Goal: Information Seeking & Learning: Find specific page/section

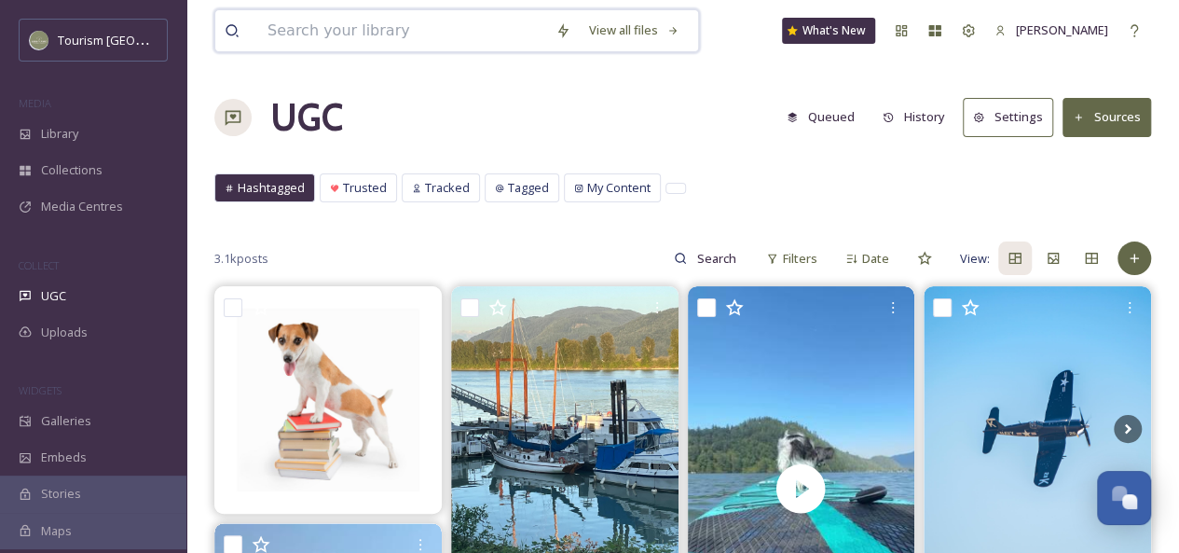
click at [371, 38] on input at bounding box center [402, 30] width 288 height 41
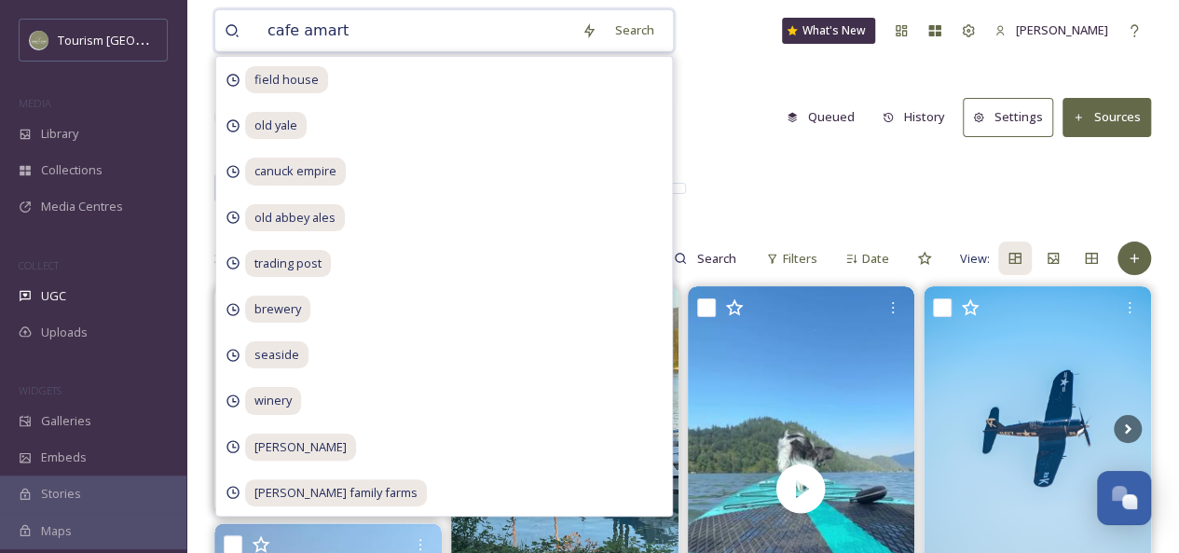
type input "cafe amarti"
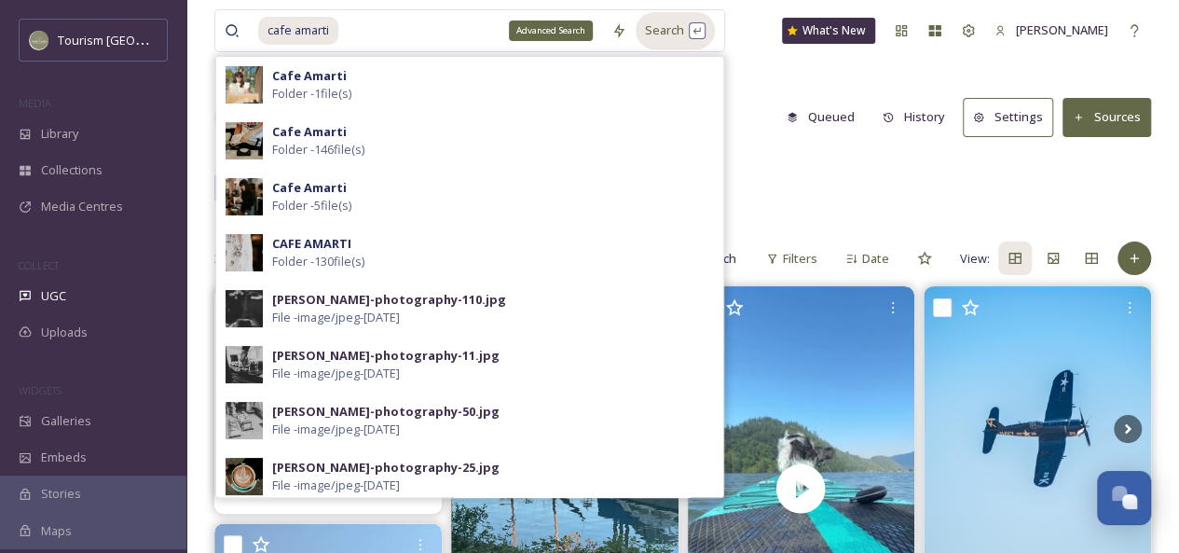
click at [659, 35] on div "Search" at bounding box center [675, 30] width 79 height 36
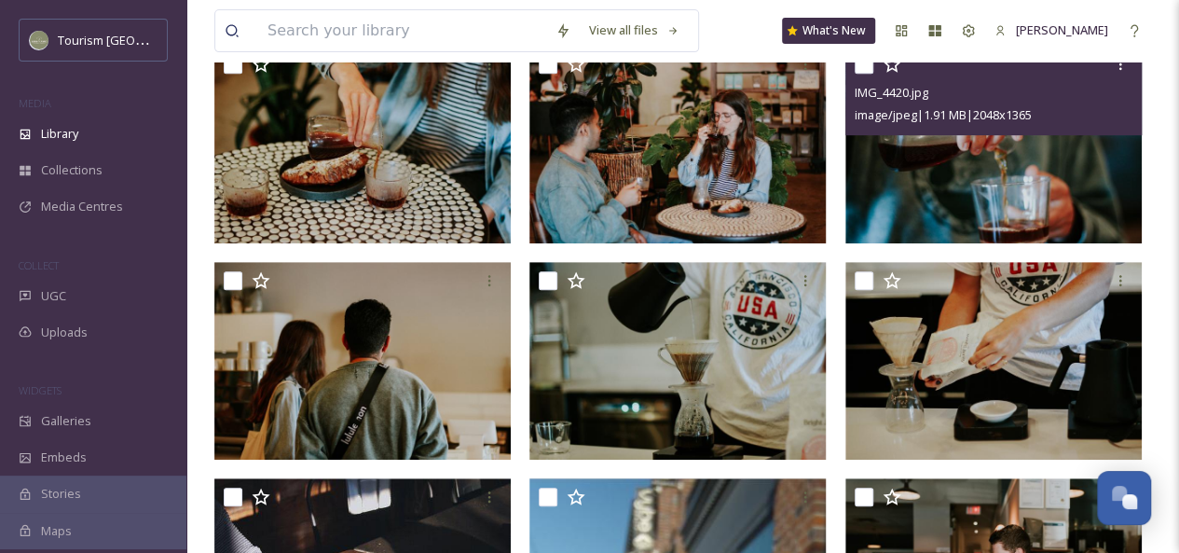
scroll to position [283, 0]
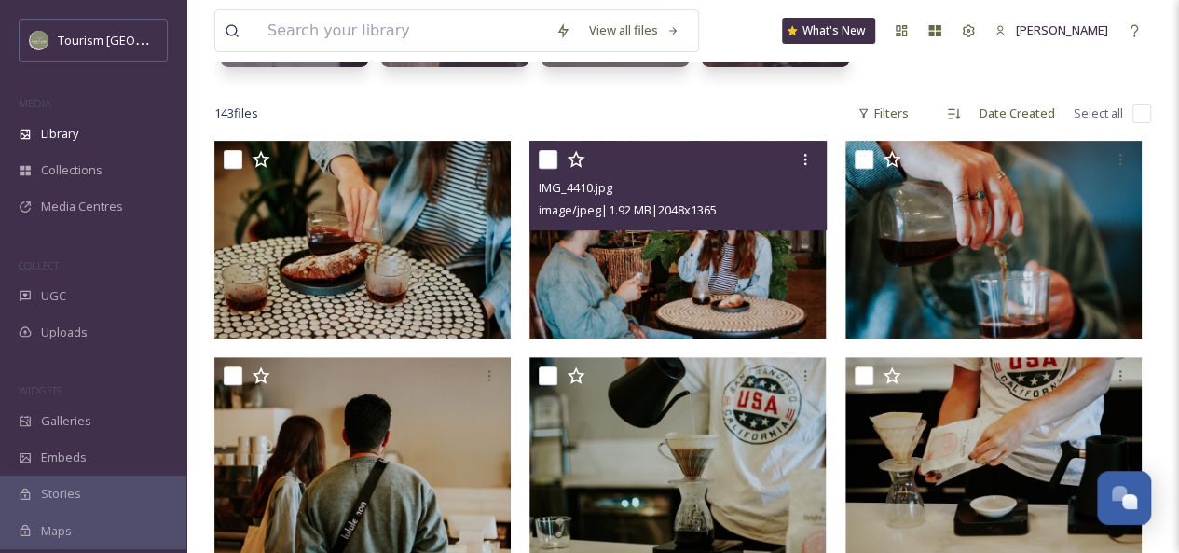
click at [790, 208] on div "image/jpeg | 1.92 MB | 2048 x 1365" at bounding box center [680, 210] width 282 height 22
click at [728, 251] on img at bounding box center [677, 240] width 296 height 198
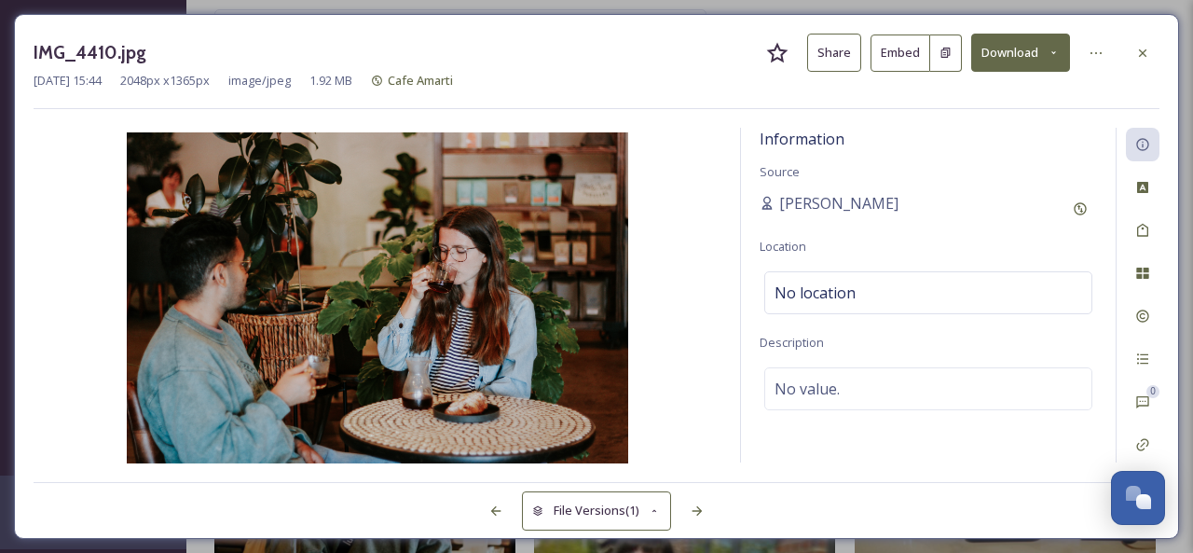
click at [829, 48] on button "Share" at bounding box center [834, 53] width 54 height 38
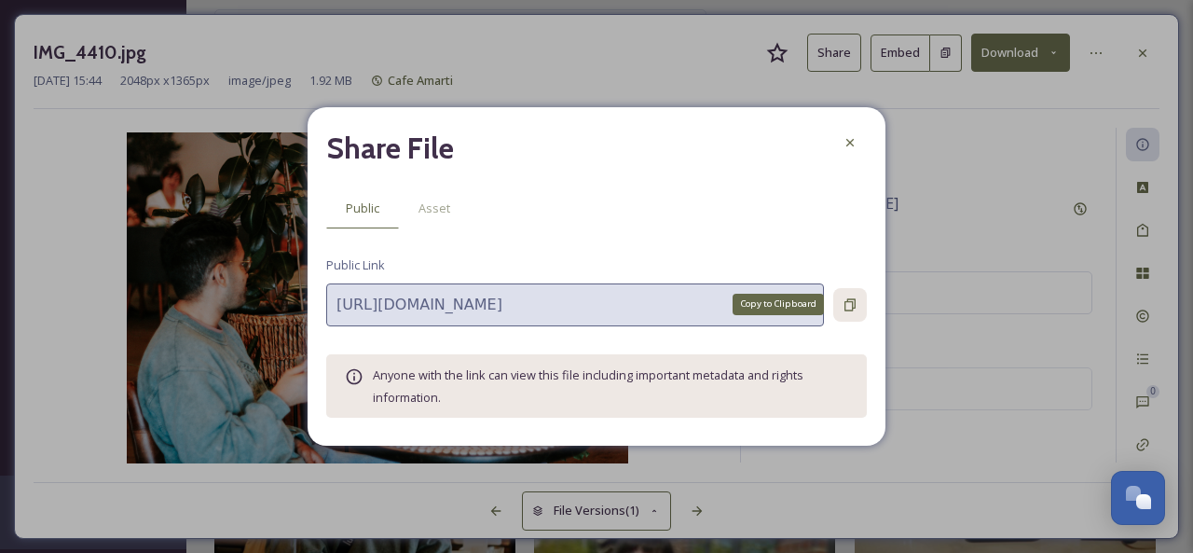
click at [842, 301] on icon at bounding box center [849, 304] width 15 height 15
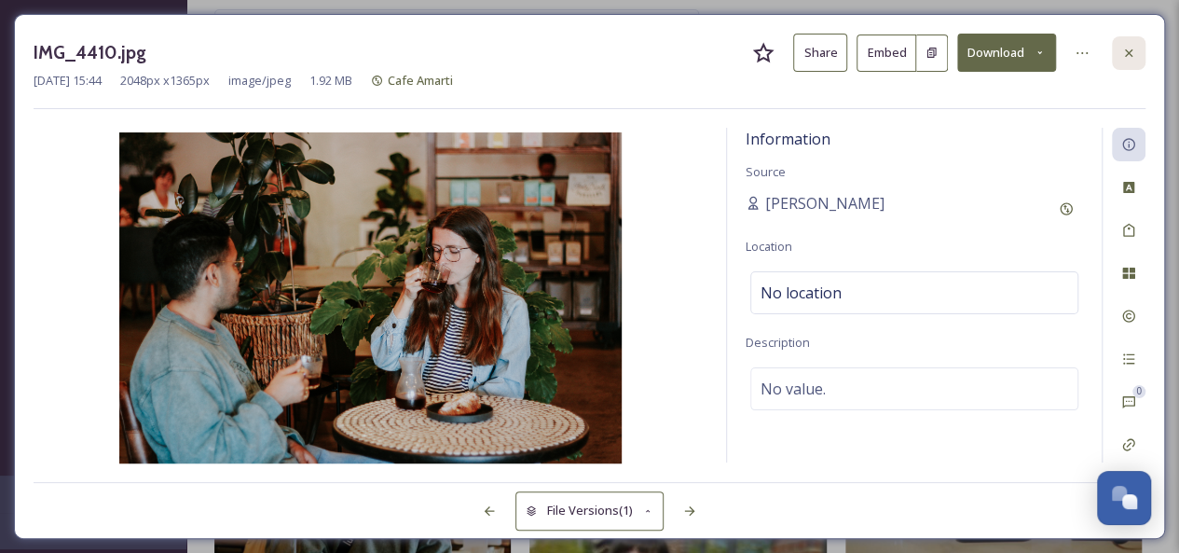
click at [1125, 49] on icon at bounding box center [1128, 51] width 7 height 7
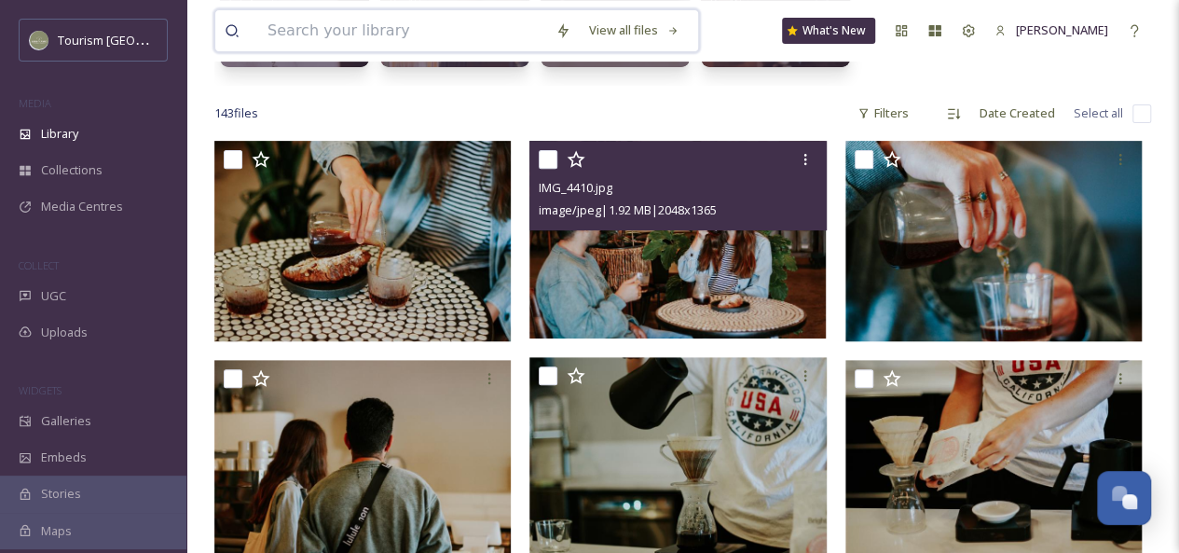
click at [351, 35] on input at bounding box center [402, 30] width 288 height 41
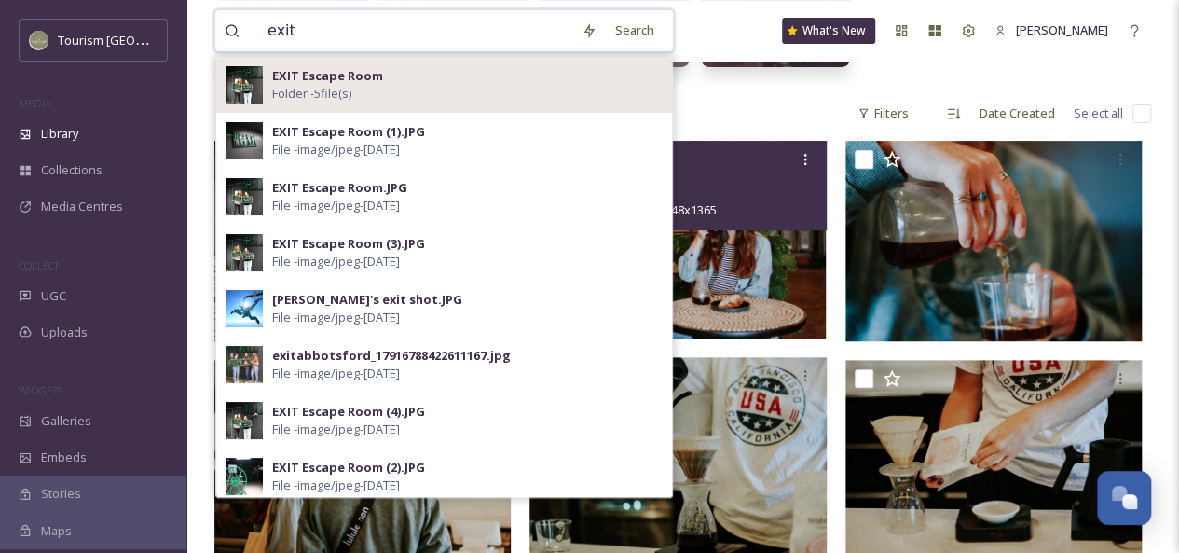
type input "exit"
click at [384, 92] on div "EXIT Escape Room Folder - 5 file(s)" at bounding box center [467, 84] width 390 height 35
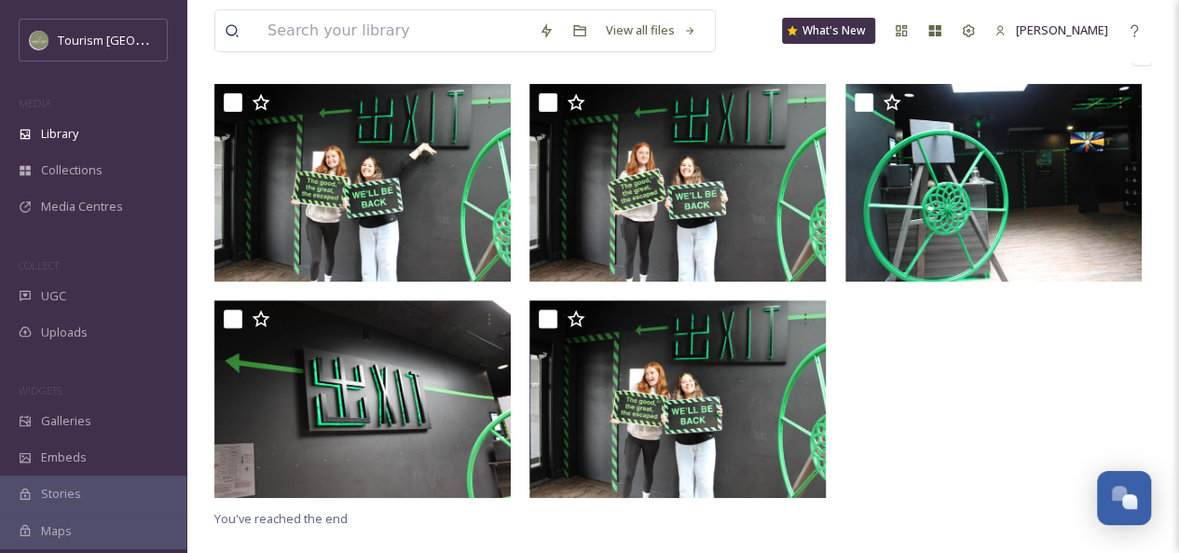
scroll to position [171, 0]
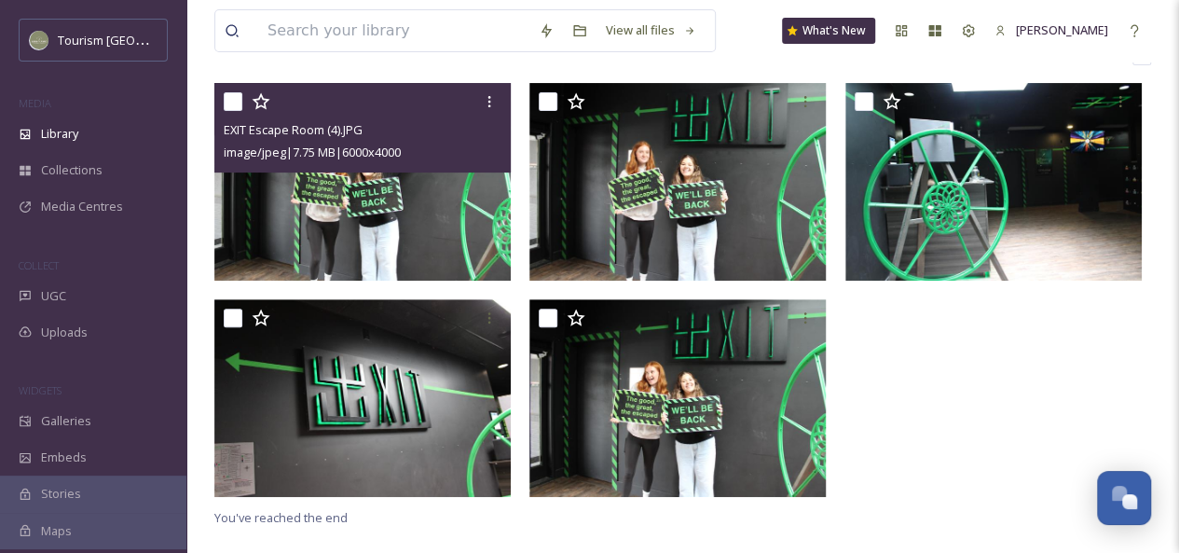
click at [452, 186] on img at bounding box center [362, 182] width 296 height 198
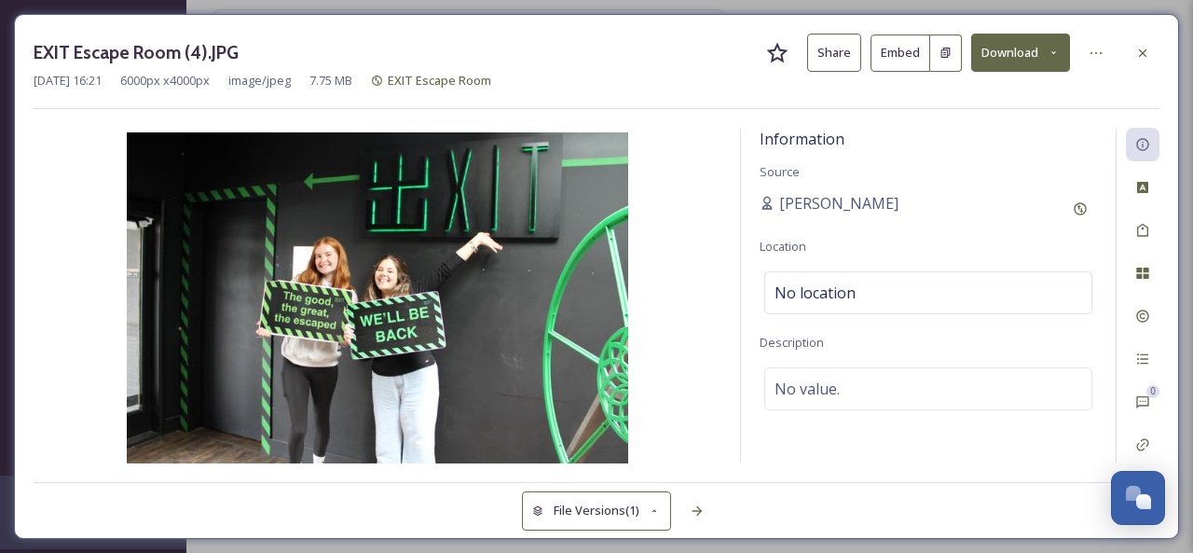
click at [837, 58] on button "Share" at bounding box center [834, 53] width 54 height 38
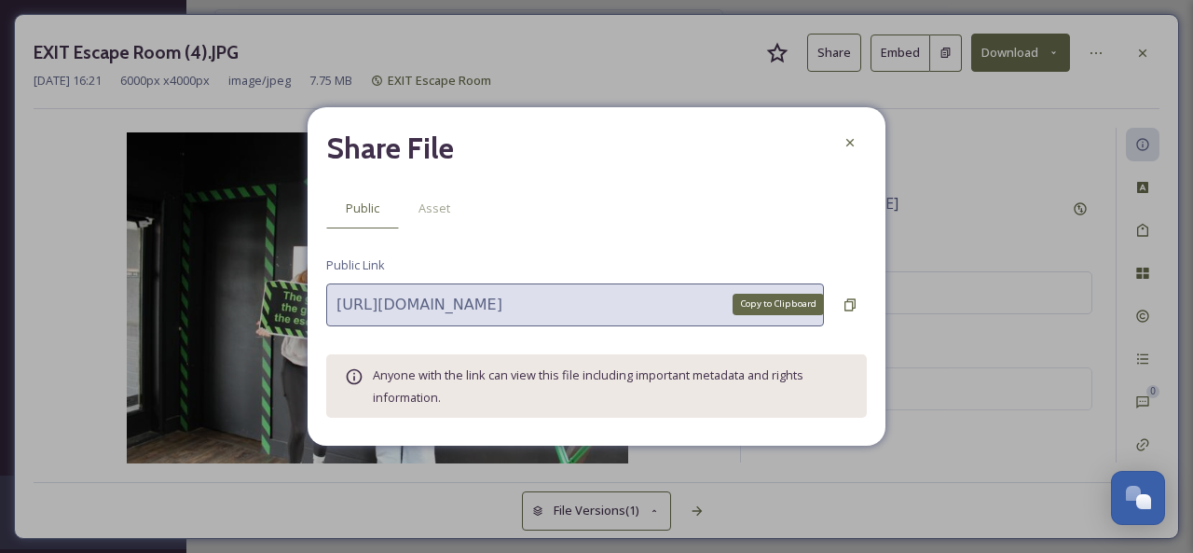
click at [847, 306] on icon at bounding box center [849, 304] width 15 height 15
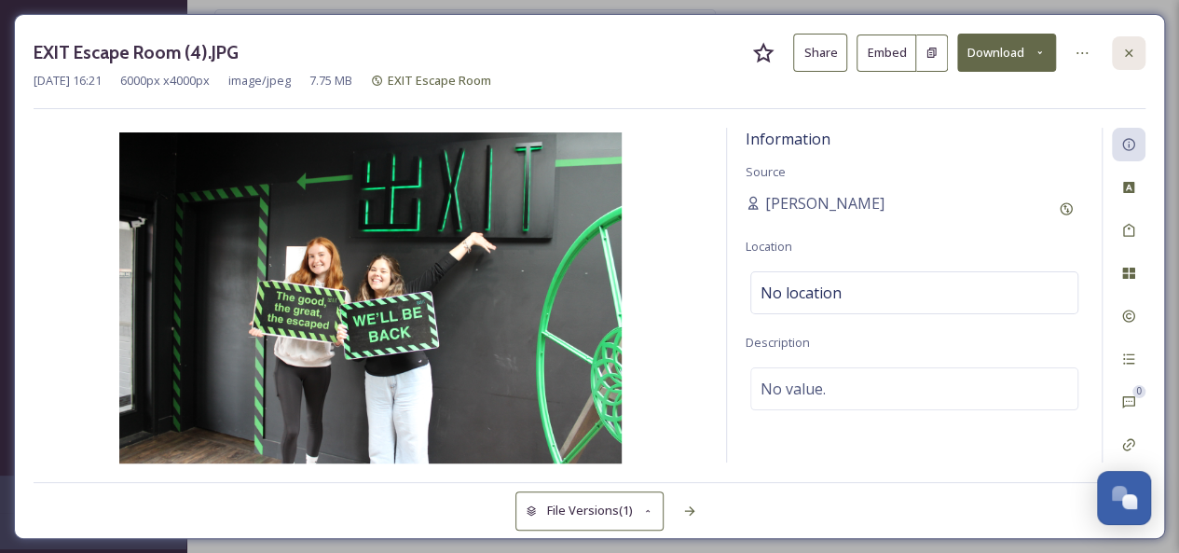
click at [1133, 48] on icon at bounding box center [1128, 53] width 15 height 15
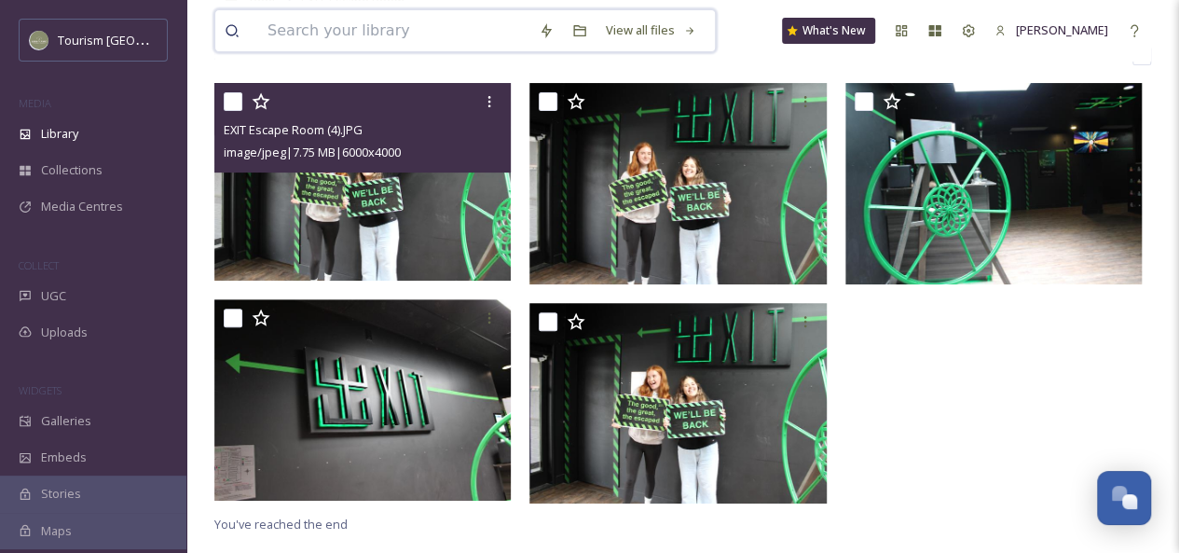
click at [418, 42] on input at bounding box center [393, 30] width 271 height 41
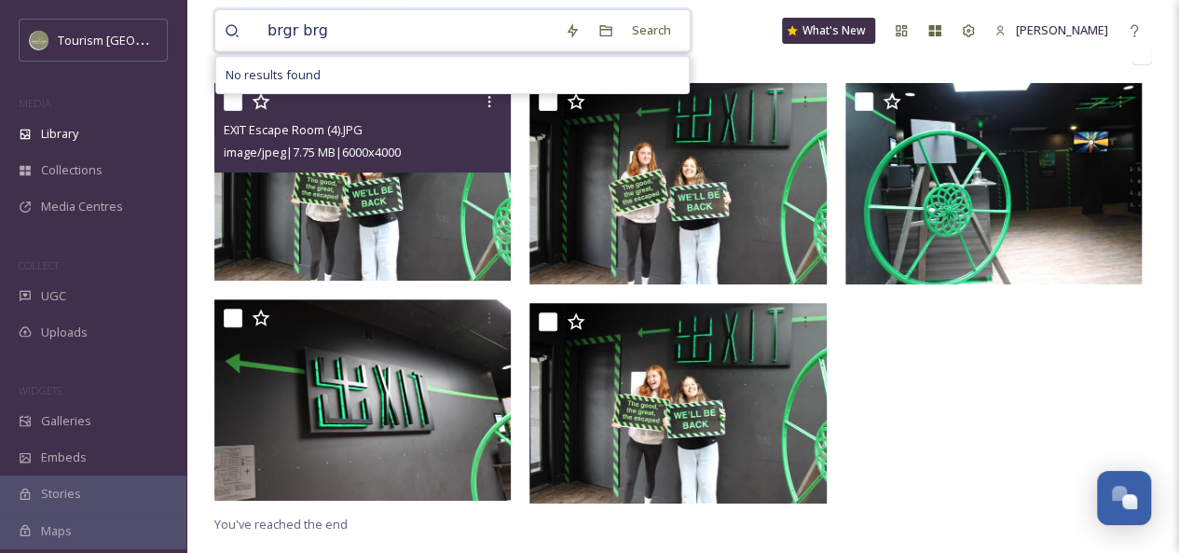
type input "brgr brgr"
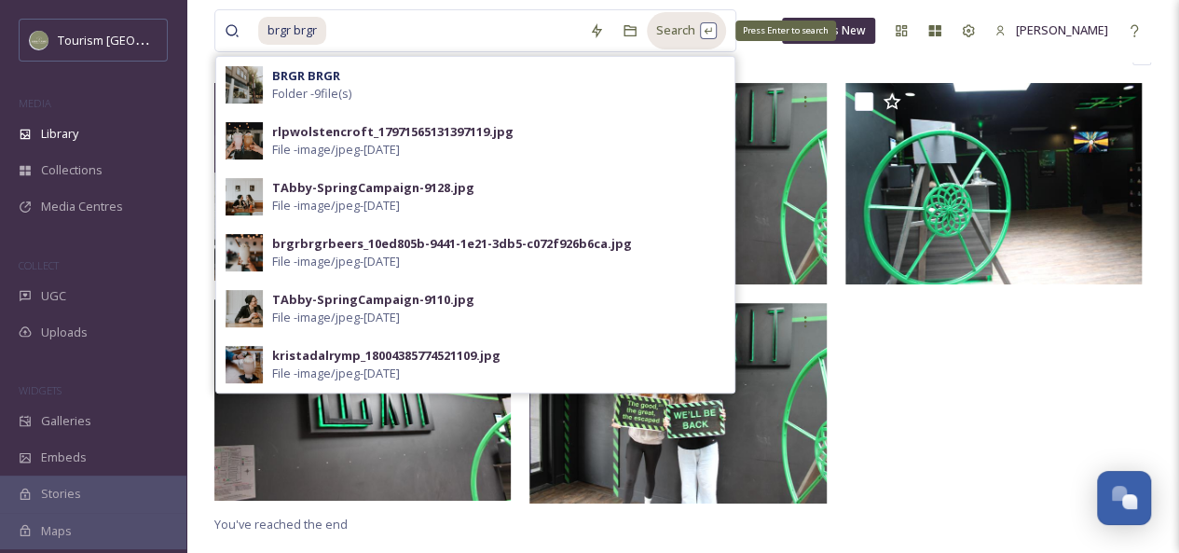
click at [694, 25] on div "Search Press Enter to search" at bounding box center [686, 30] width 79 height 36
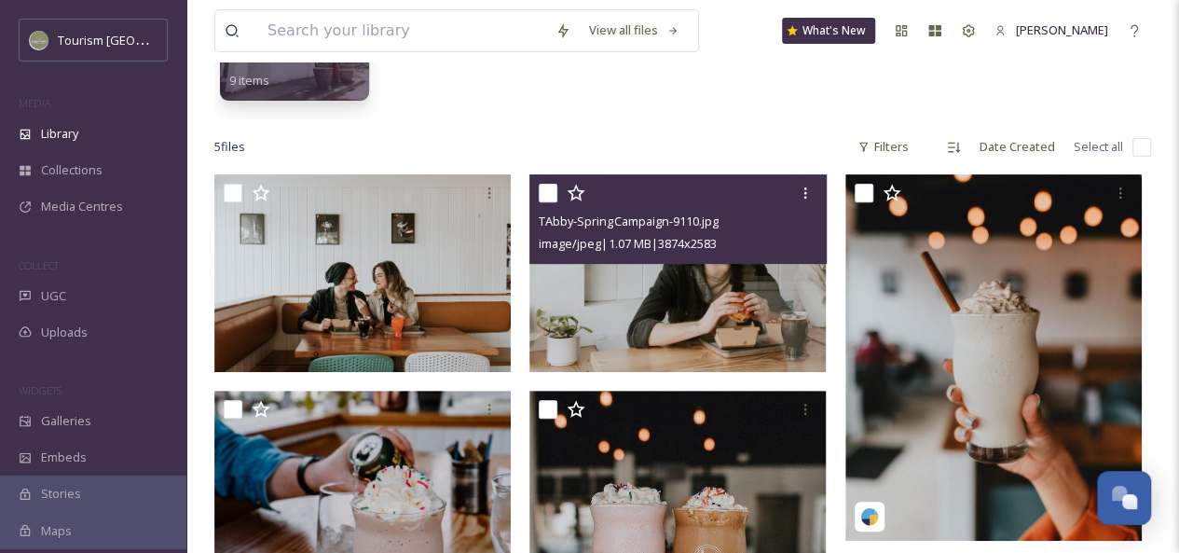
scroll to position [442, 0]
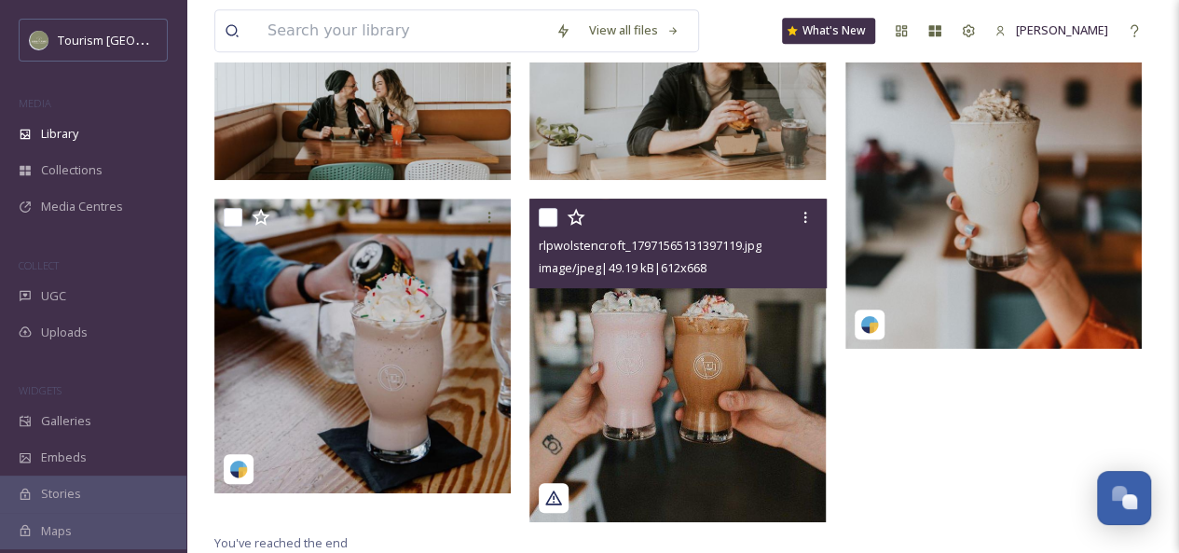
click at [705, 368] on img at bounding box center [677, 360] width 296 height 323
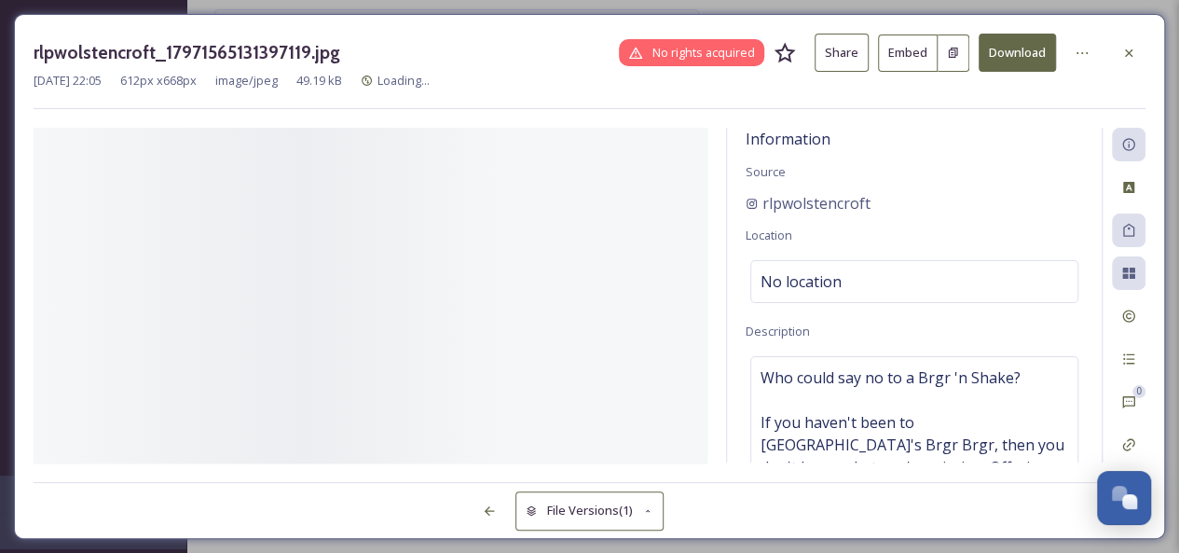
scroll to position [423, 0]
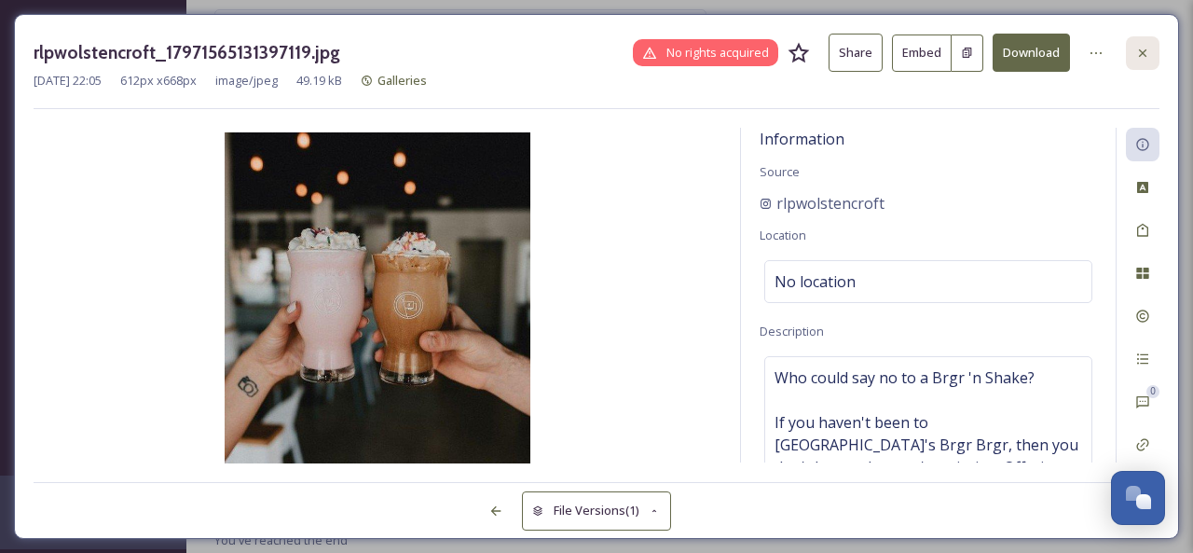
click at [1144, 42] on div at bounding box center [1143, 53] width 34 height 34
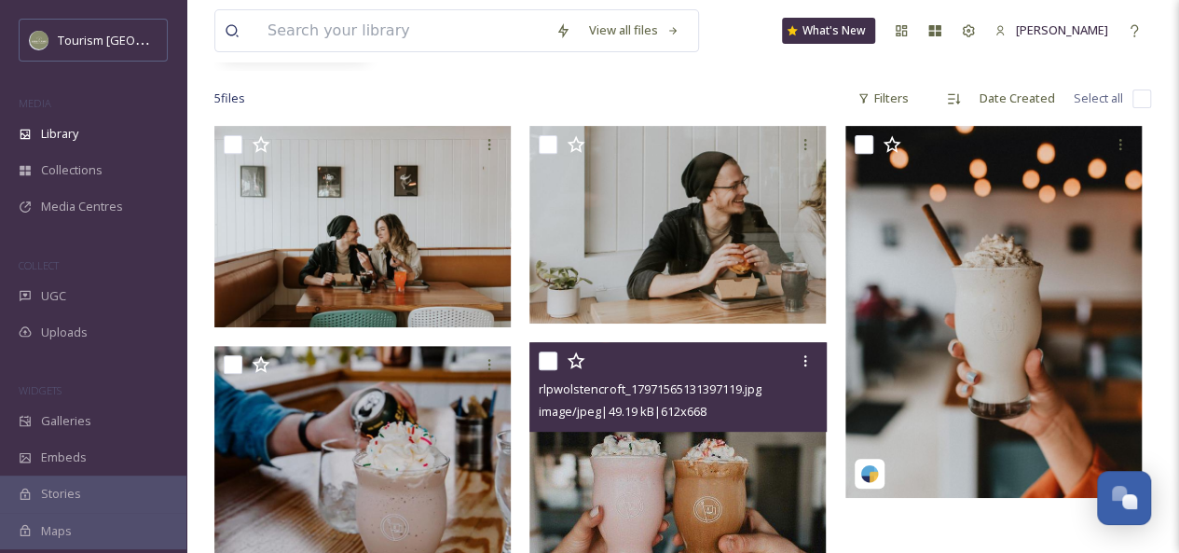
scroll to position [296, 0]
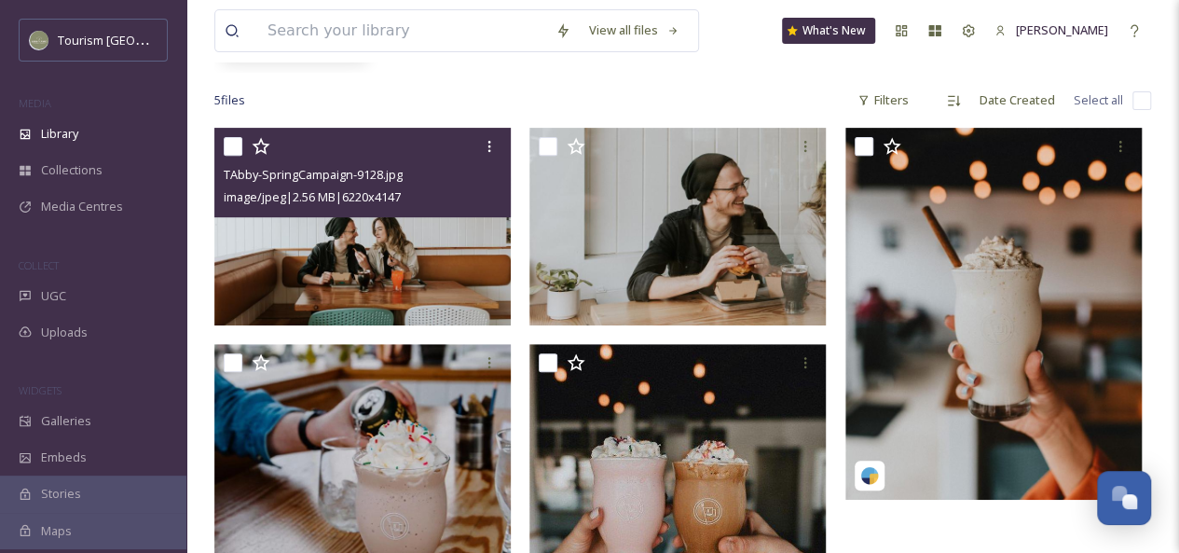
click at [380, 251] on img at bounding box center [362, 227] width 296 height 198
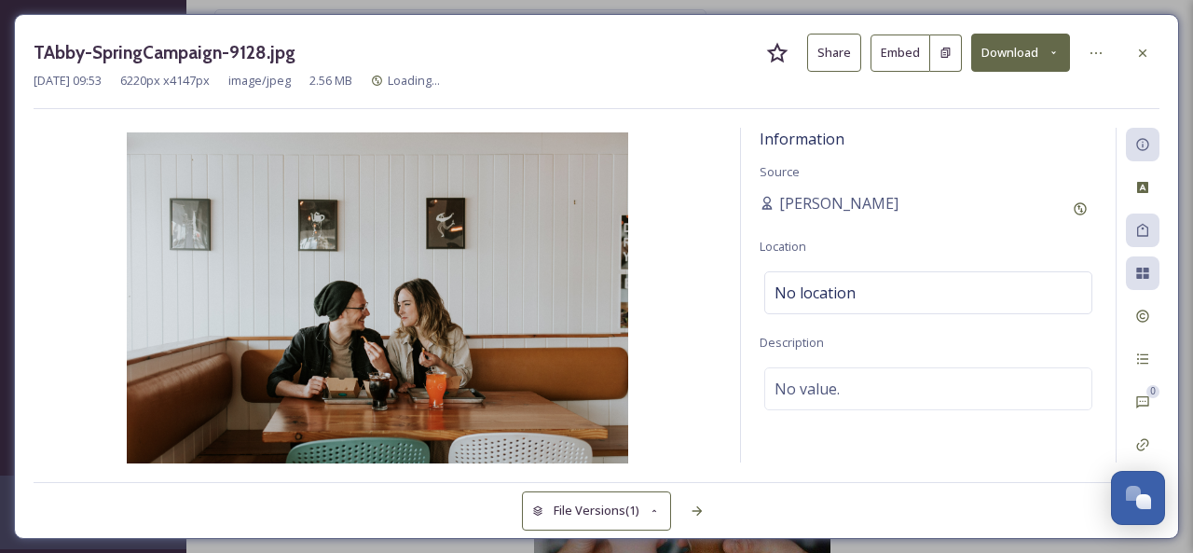
click at [827, 45] on button "Share" at bounding box center [834, 53] width 54 height 38
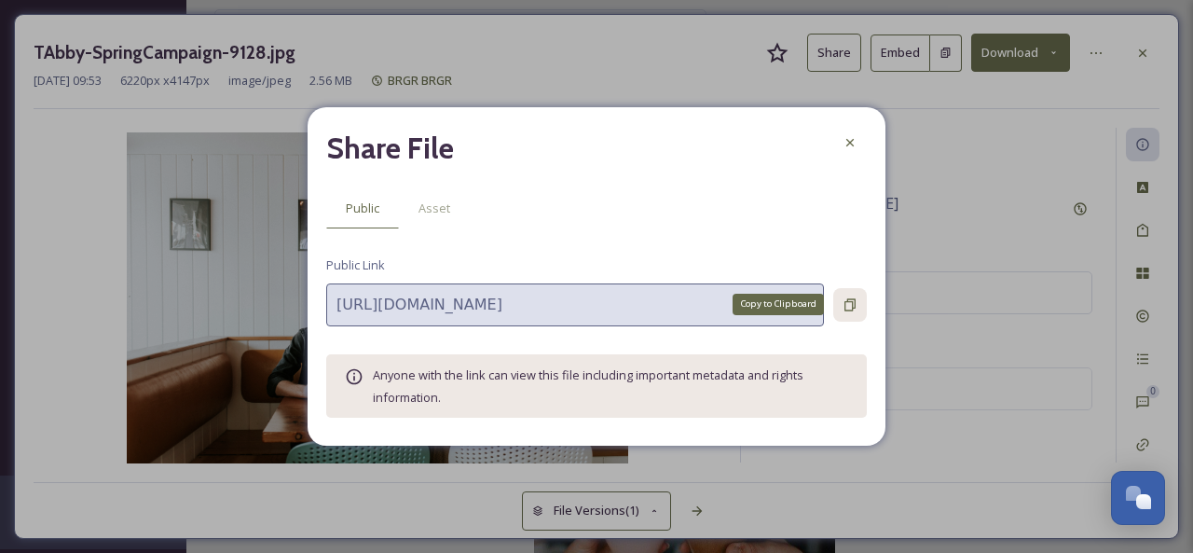
click at [846, 310] on icon at bounding box center [849, 304] width 11 height 12
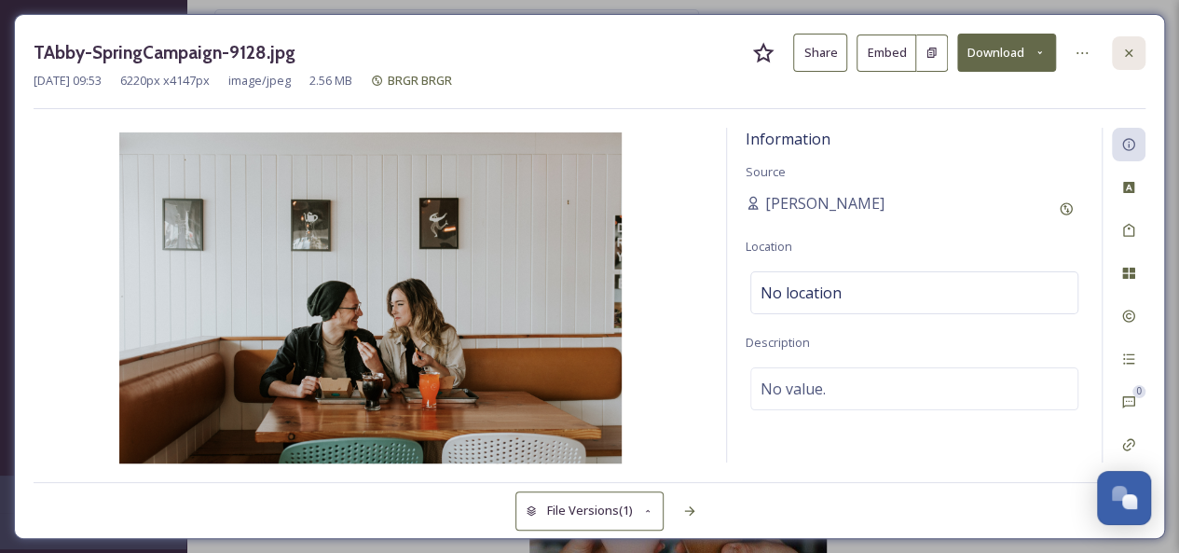
click at [1128, 58] on icon at bounding box center [1128, 53] width 15 height 15
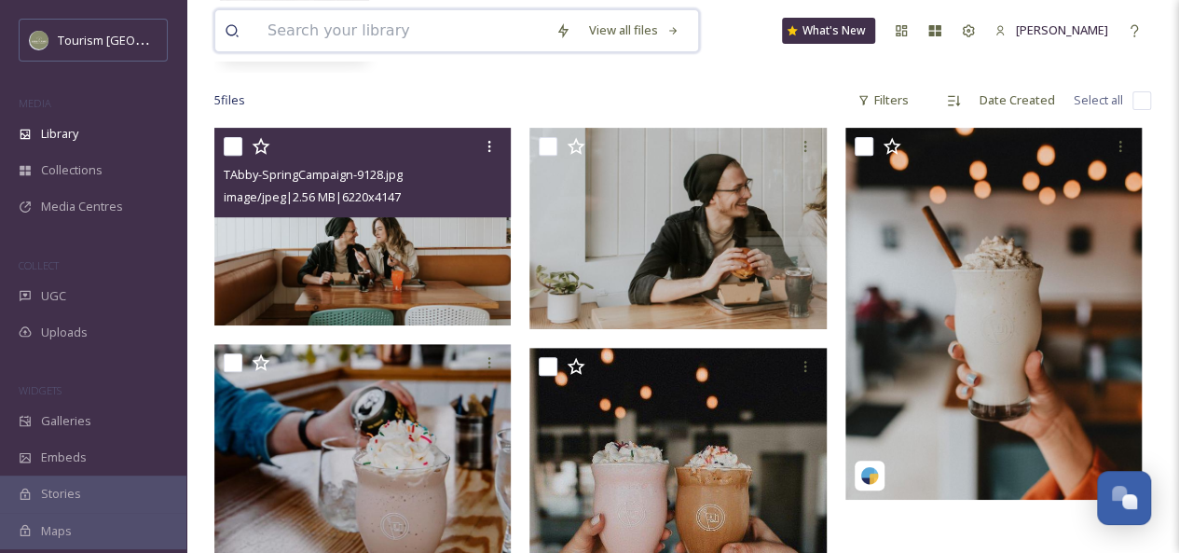
click at [423, 32] on input at bounding box center [402, 30] width 288 height 41
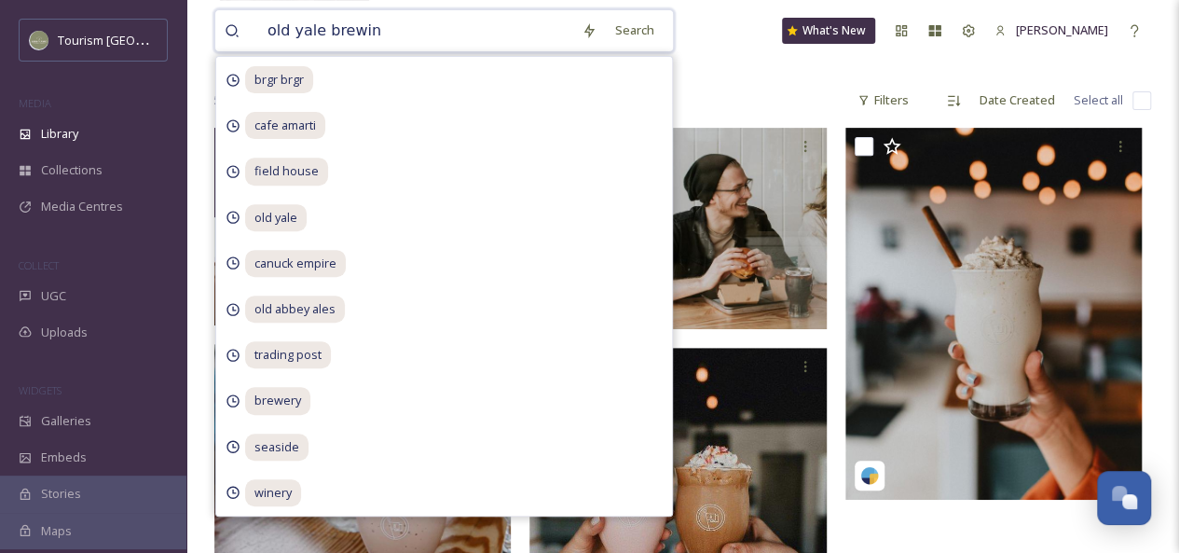
type input "old yale brewing"
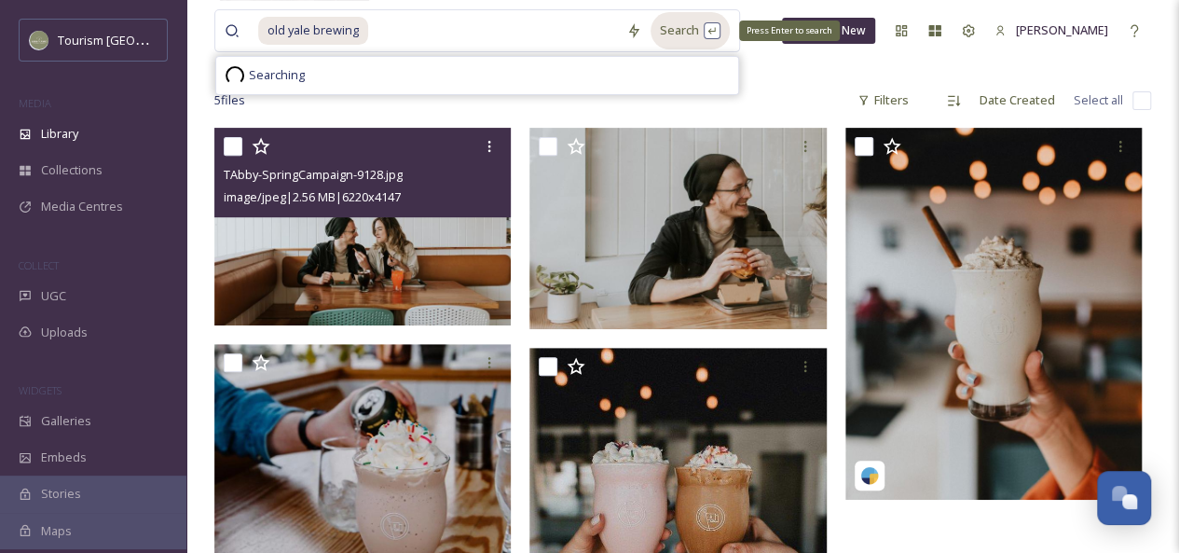
click at [675, 36] on div "Search Press Enter to search" at bounding box center [690, 30] width 79 height 36
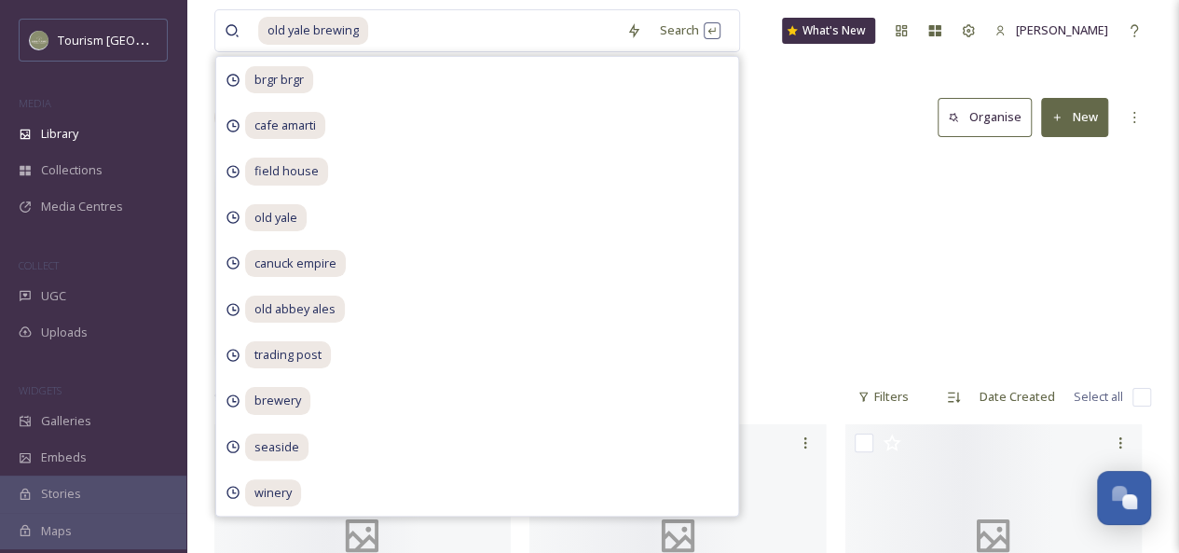
click at [785, 105] on div "Library Search Organise New" at bounding box center [682, 117] width 937 height 56
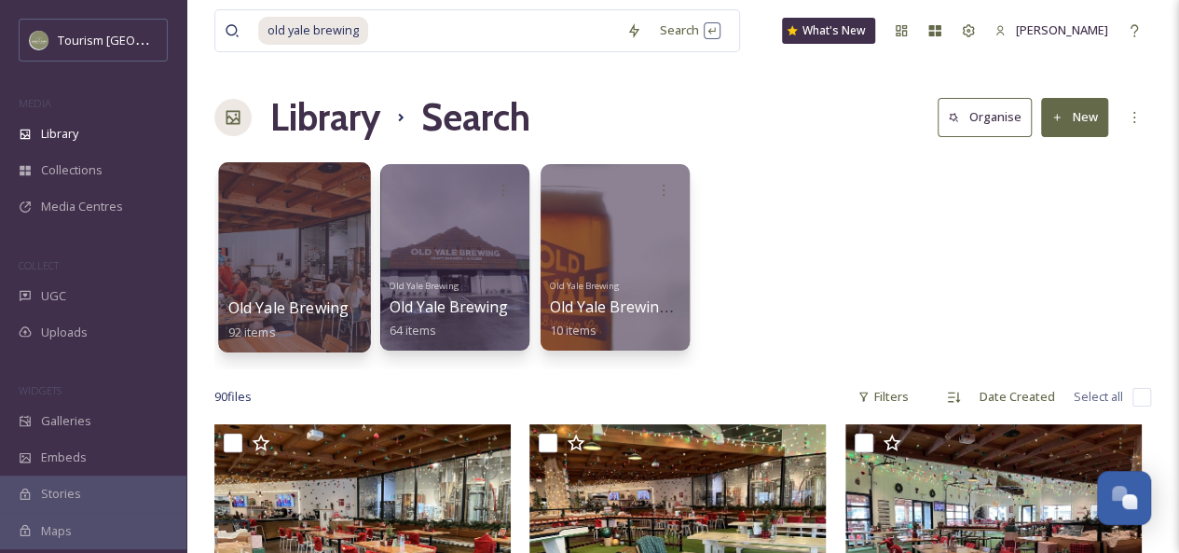
click at [274, 252] on div at bounding box center [294, 257] width 152 height 190
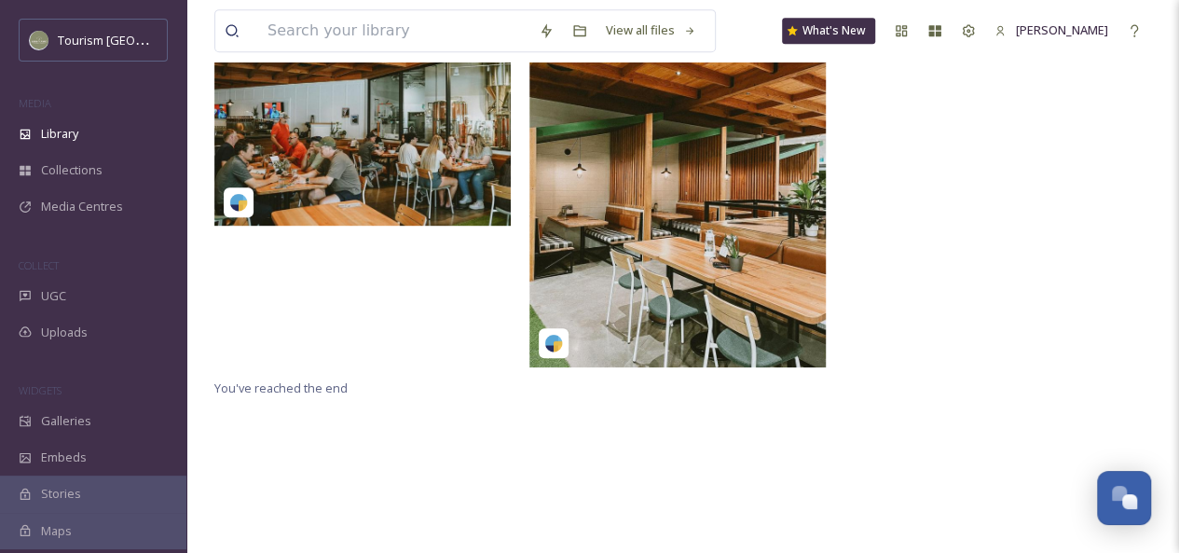
scroll to position [207, 0]
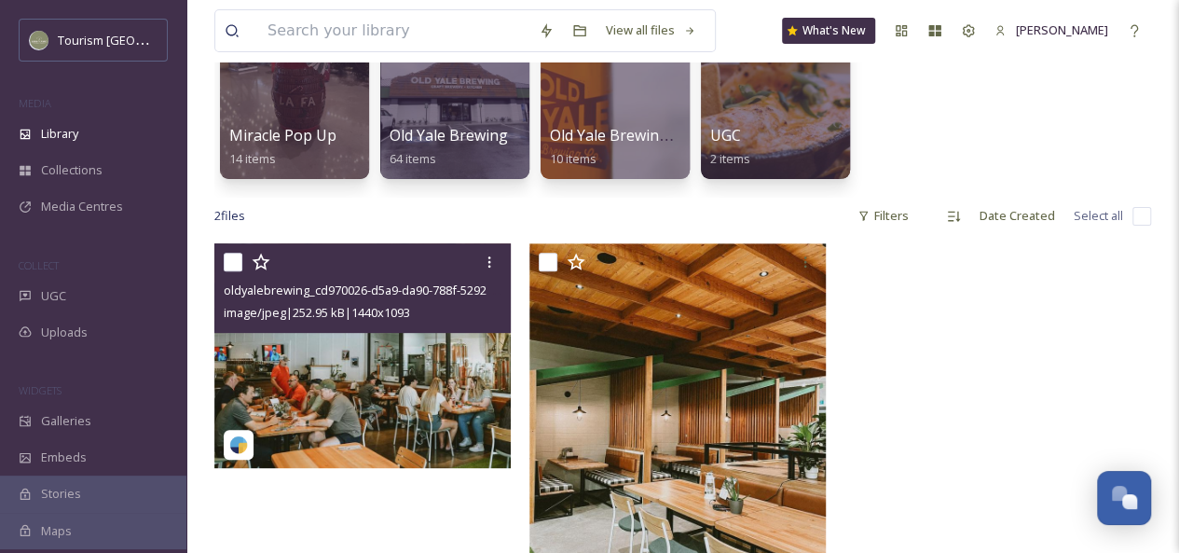
click at [429, 338] on img at bounding box center [362, 355] width 296 height 225
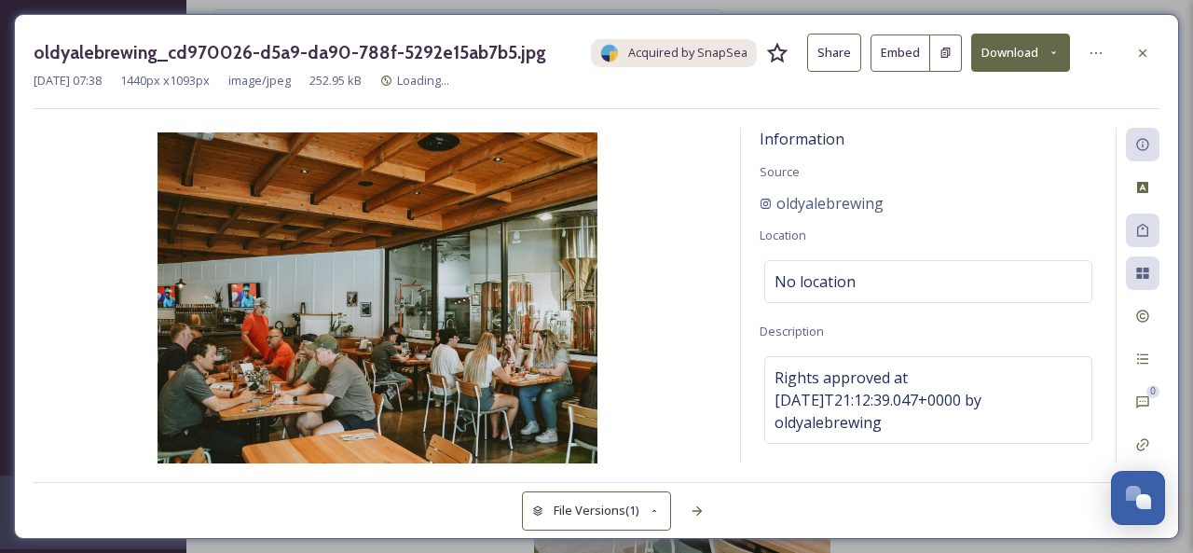
click at [826, 52] on button "Share" at bounding box center [834, 53] width 54 height 38
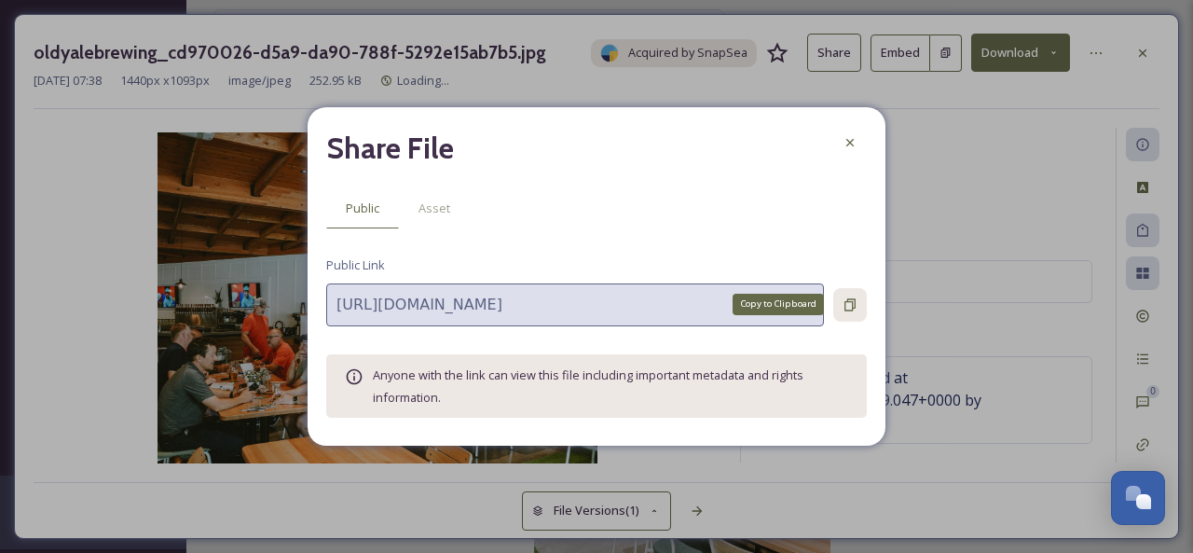
click at [855, 292] on div "Copy to Clipboard" at bounding box center [850, 305] width 34 height 34
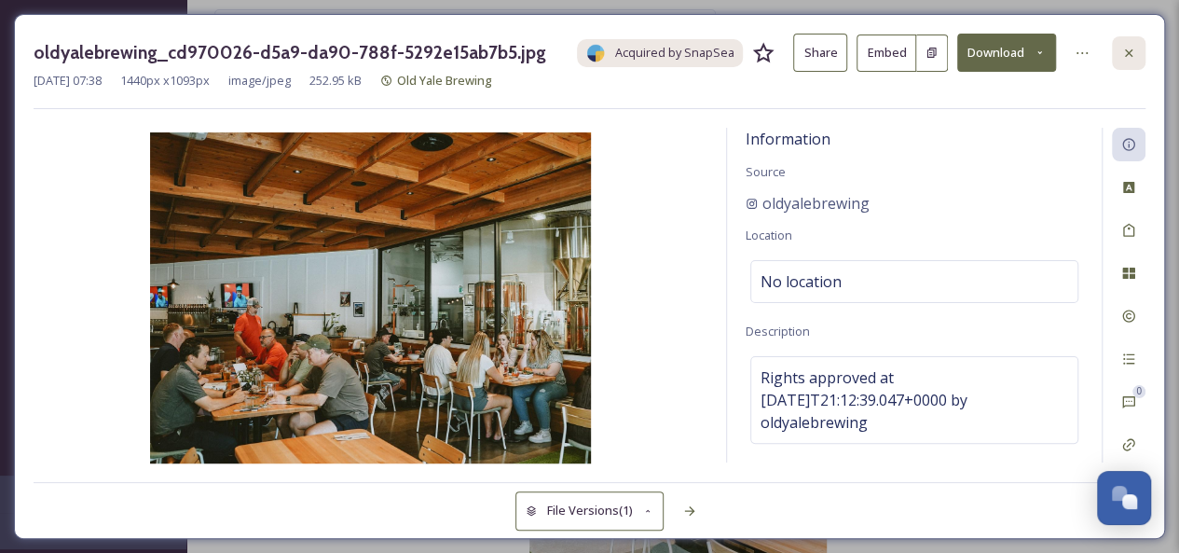
click at [1133, 48] on icon at bounding box center [1128, 53] width 15 height 15
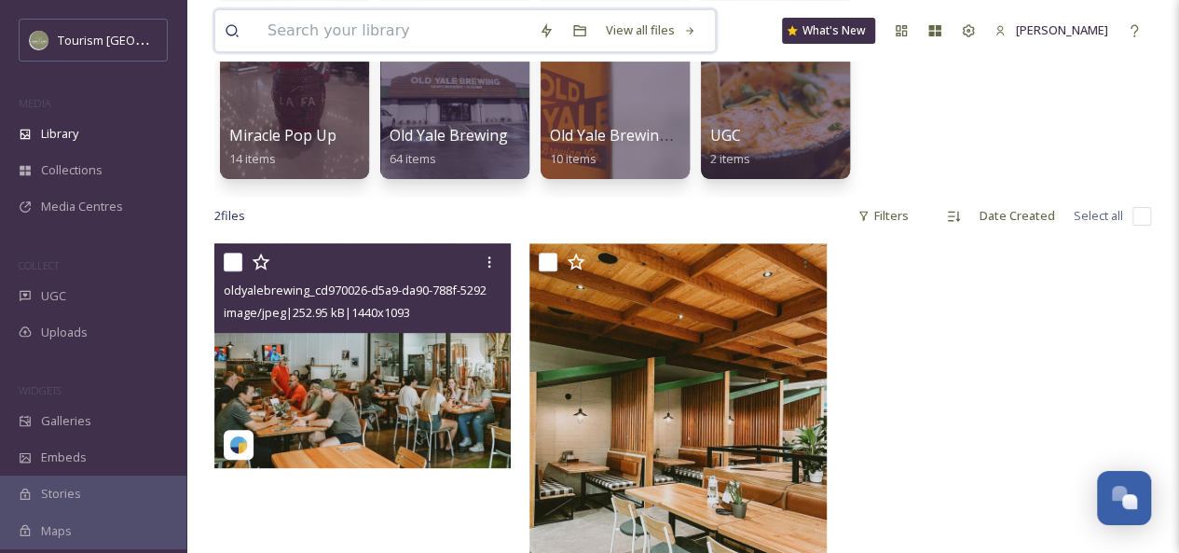
click at [347, 21] on input at bounding box center [393, 30] width 271 height 41
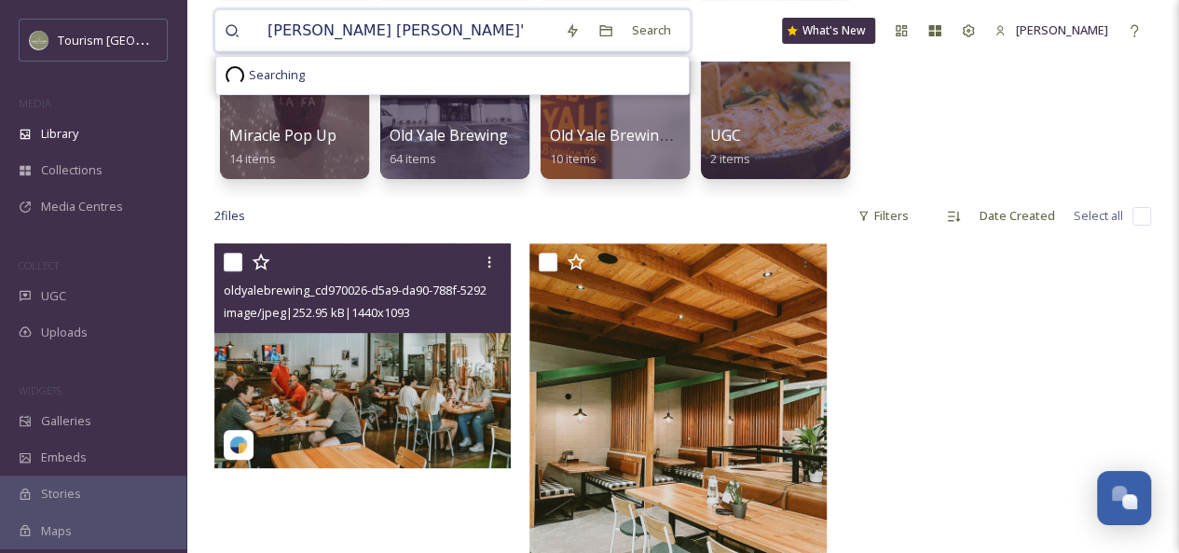
type input "[PERSON_NAME]'s"
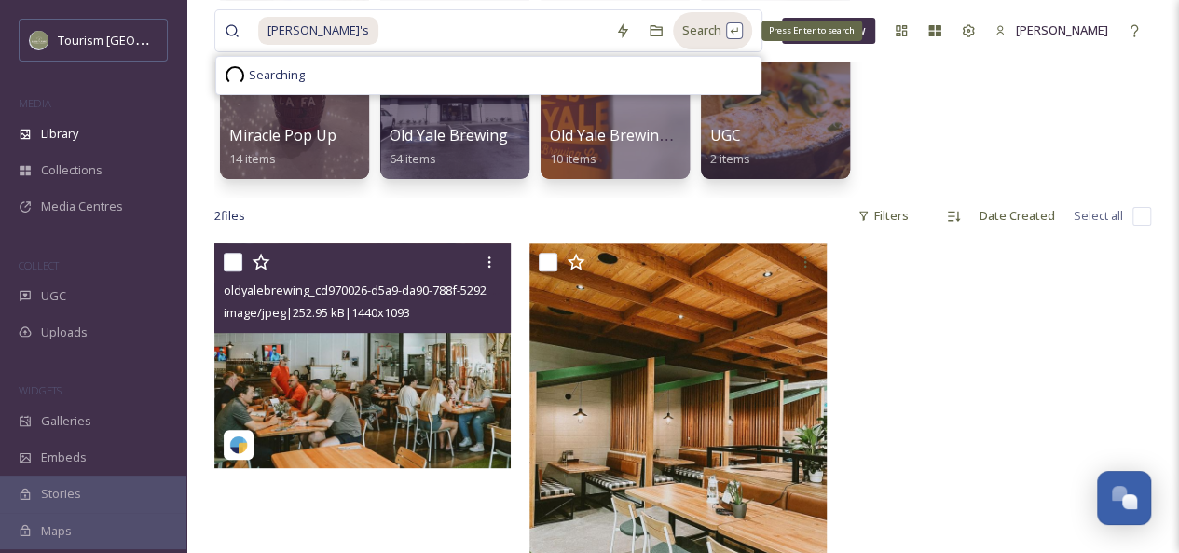
click at [694, 31] on div "Search Press Enter to search" at bounding box center [712, 30] width 79 height 36
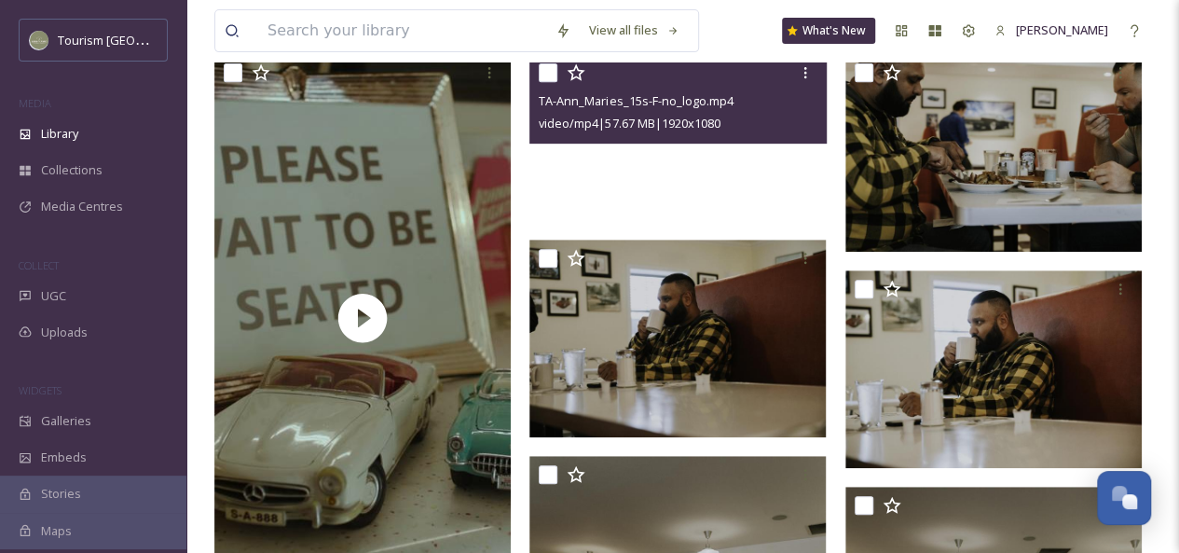
scroll to position [373, 0]
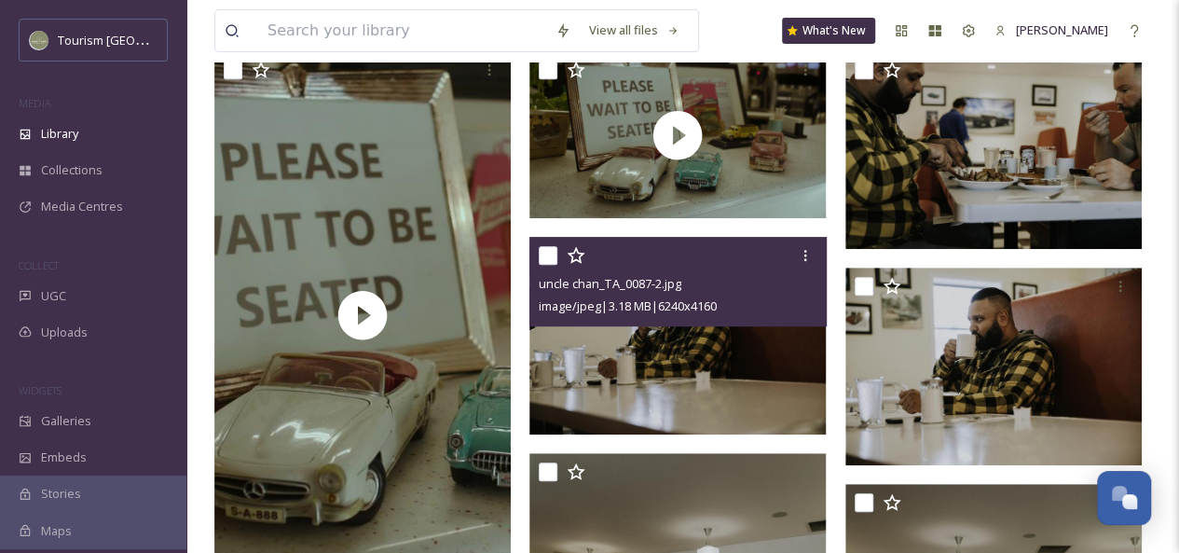
click at [695, 348] on img at bounding box center [677, 336] width 296 height 198
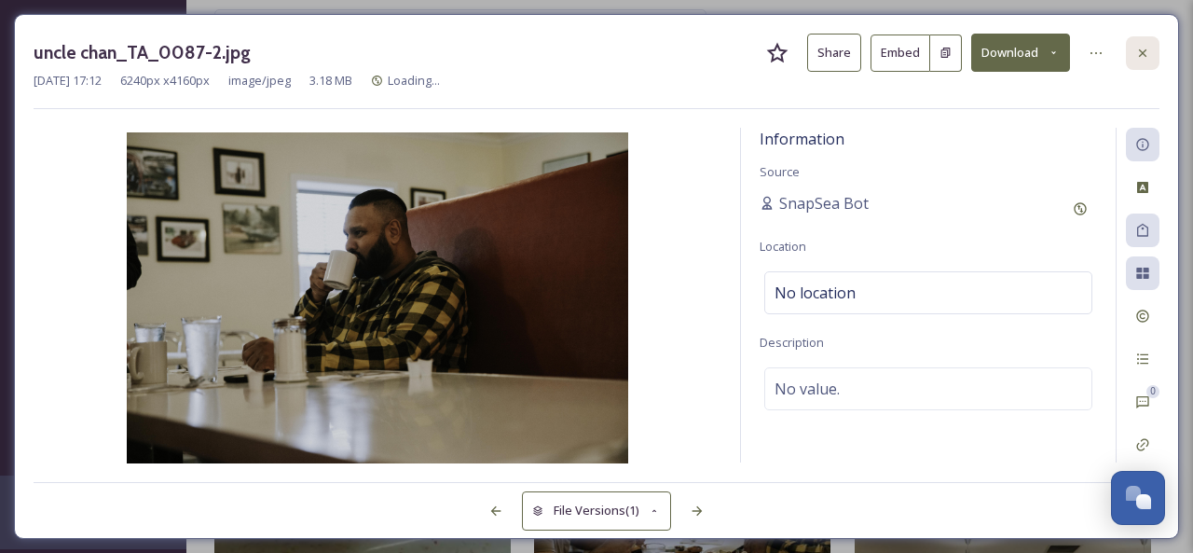
click at [1148, 48] on icon at bounding box center [1142, 53] width 15 height 15
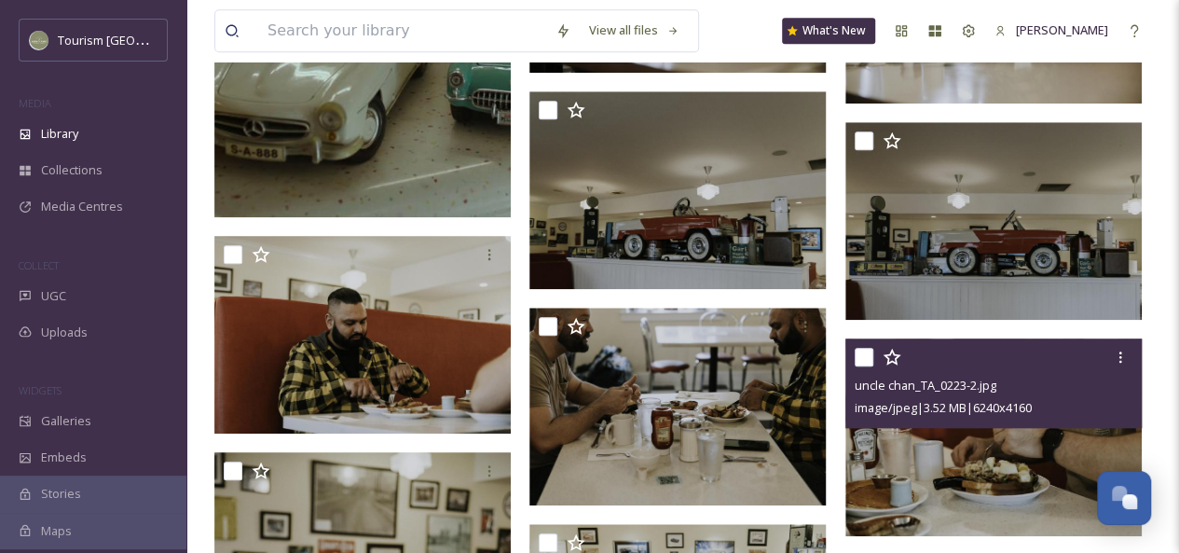
scroll to position [723, 0]
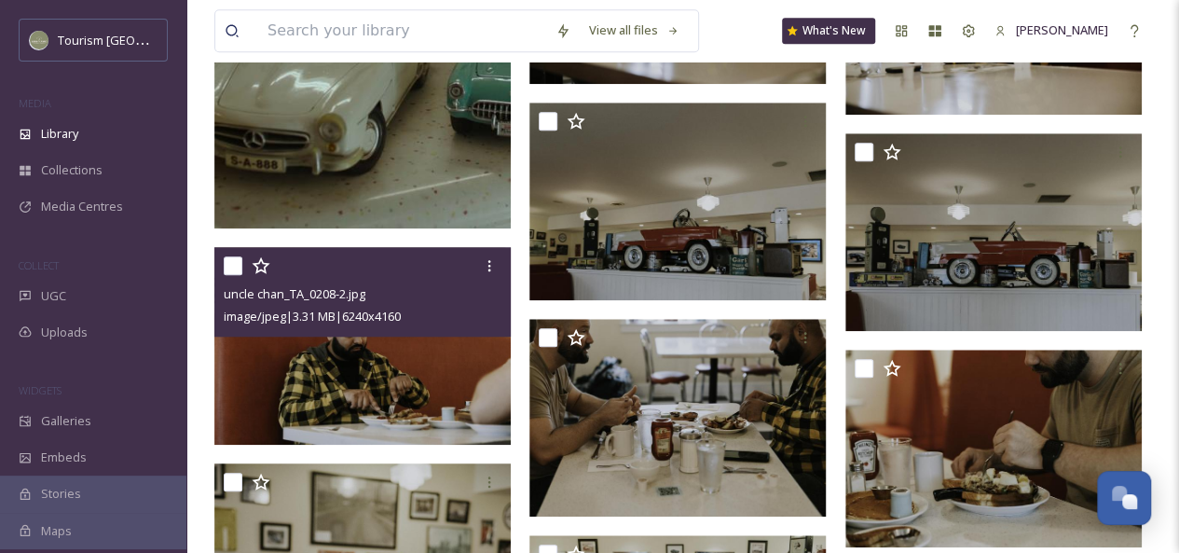
click at [393, 350] on img at bounding box center [362, 345] width 296 height 198
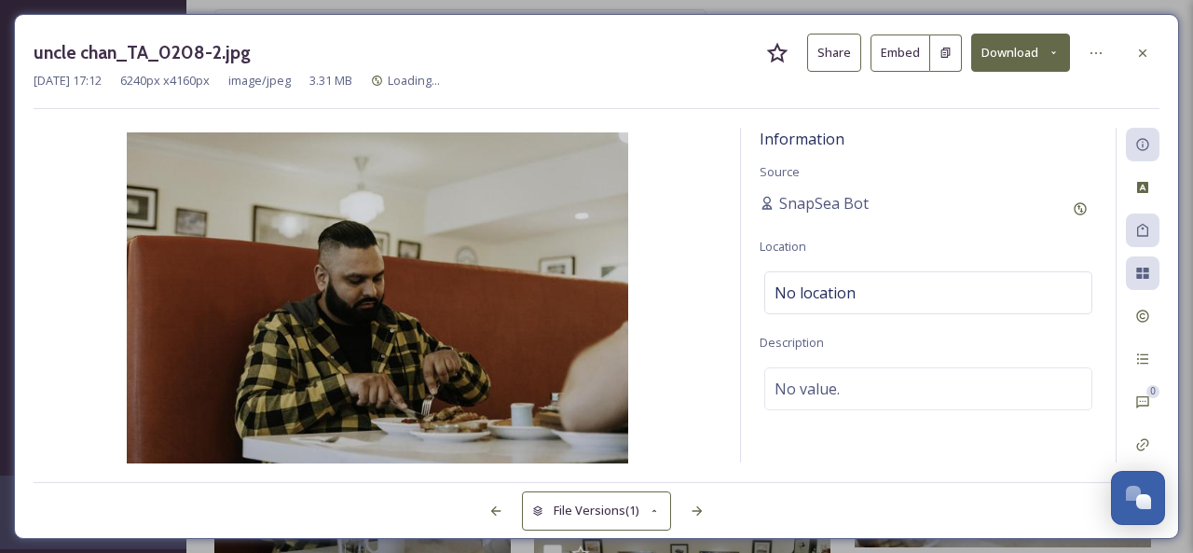
click at [829, 48] on button "Share" at bounding box center [834, 53] width 54 height 38
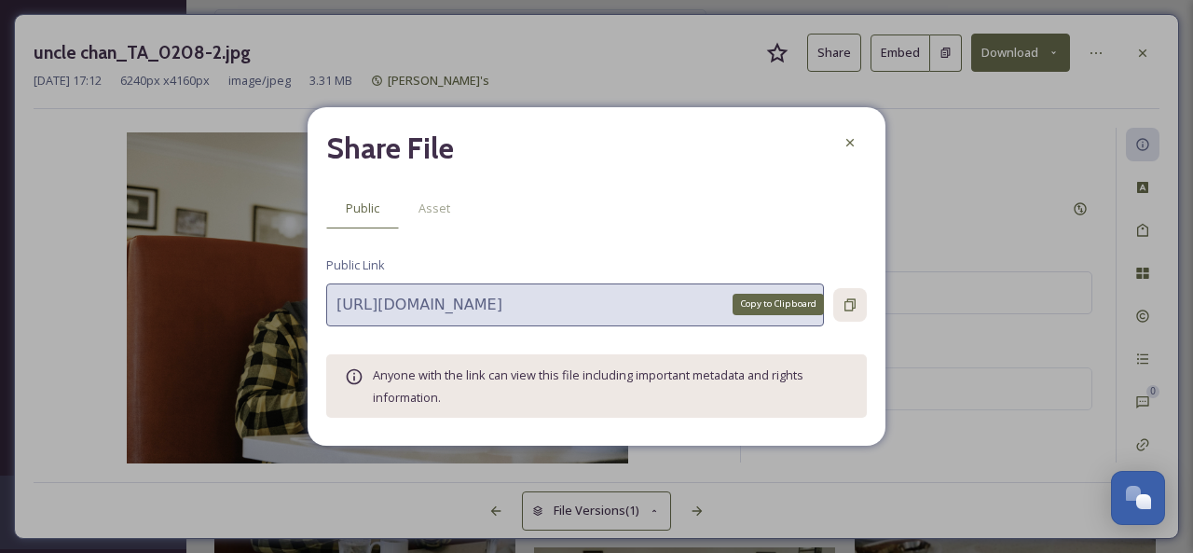
click at [855, 304] on icon at bounding box center [849, 304] width 11 height 12
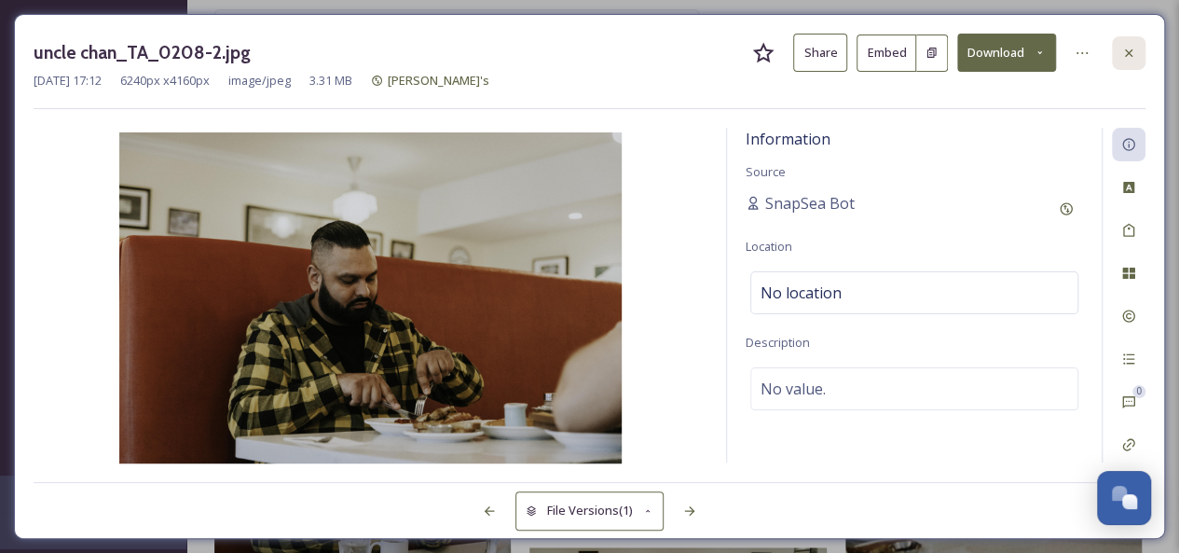
click at [1122, 55] on icon at bounding box center [1128, 53] width 15 height 15
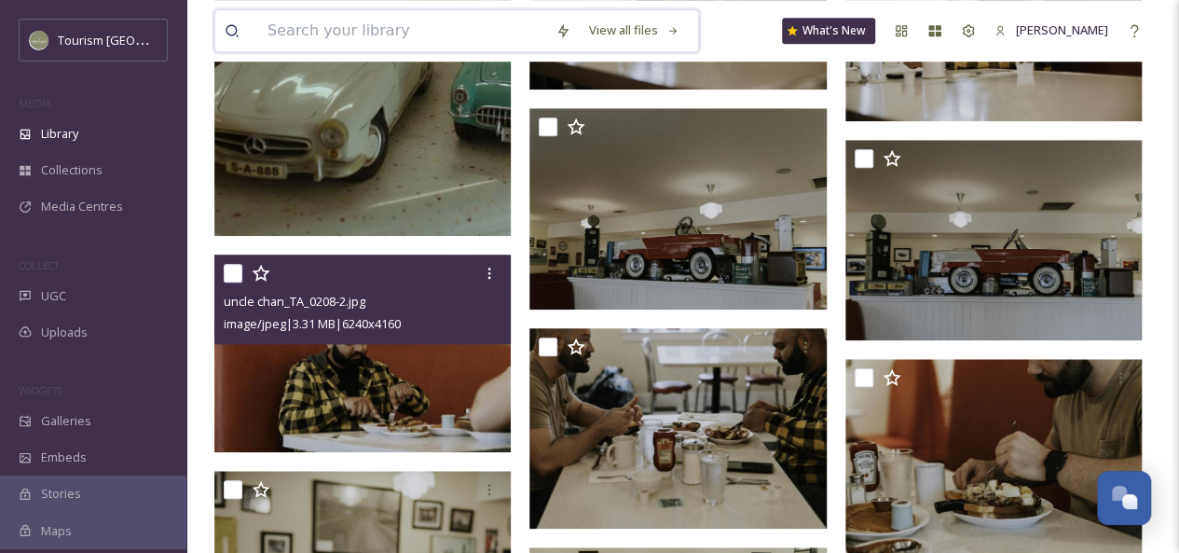
click at [283, 29] on input at bounding box center [402, 30] width 288 height 41
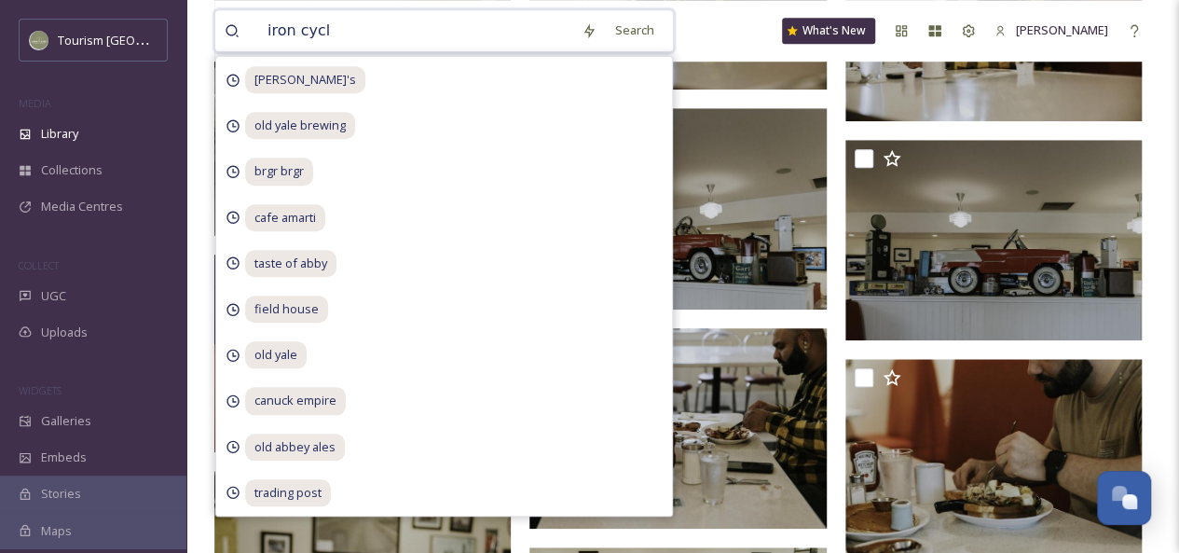
type input "iron cycle"
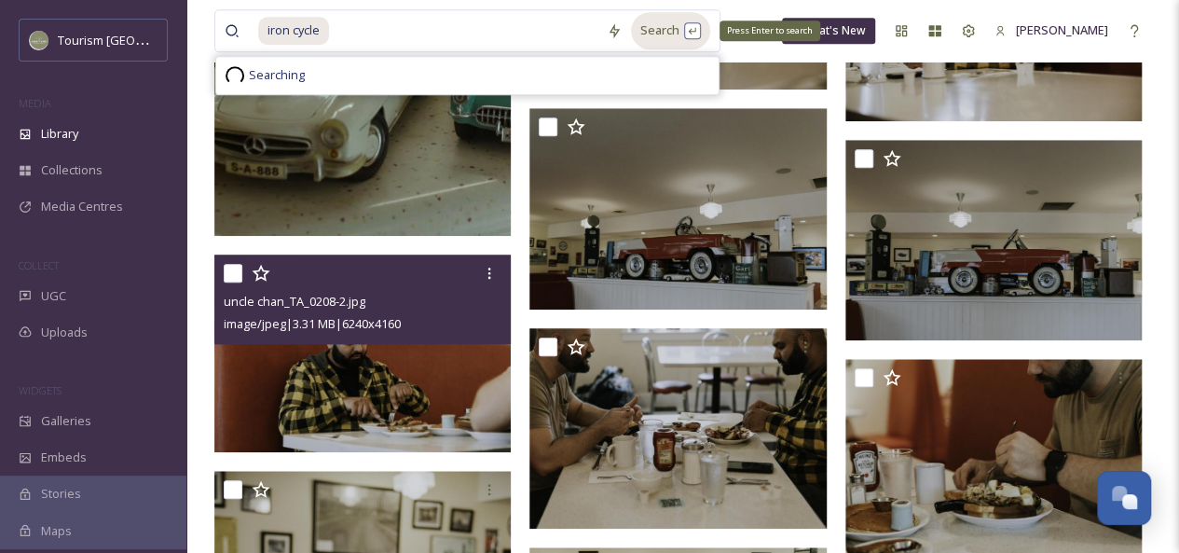
click at [655, 26] on div "Search Press Enter to search" at bounding box center [670, 30] width 79 height 36
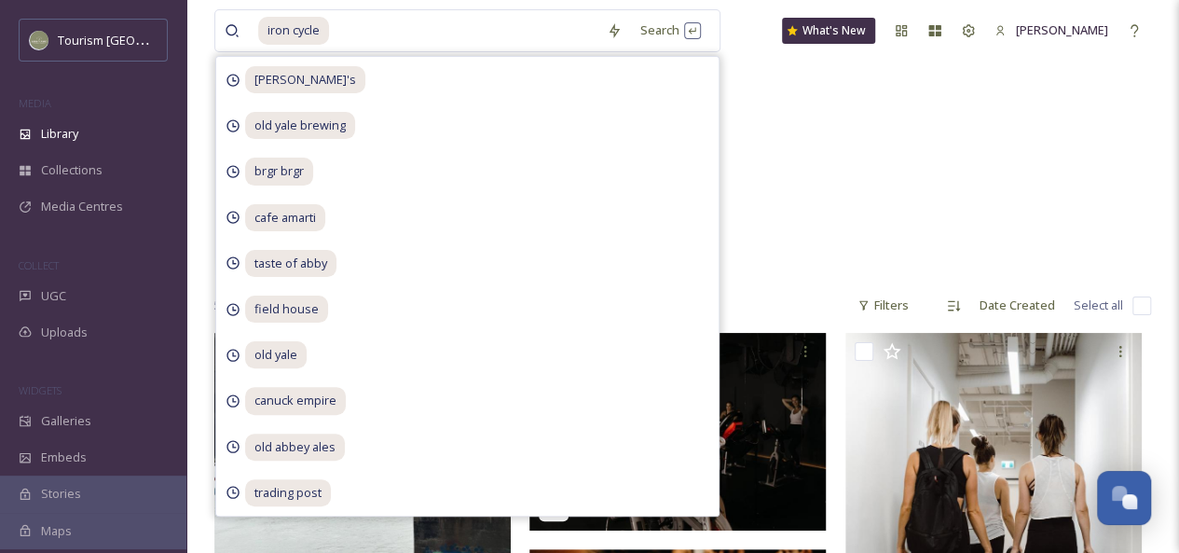
click at [815, 197] on div "Iron Cycle Club 4 items" at bounding box center [682, 170] width 937 height 214
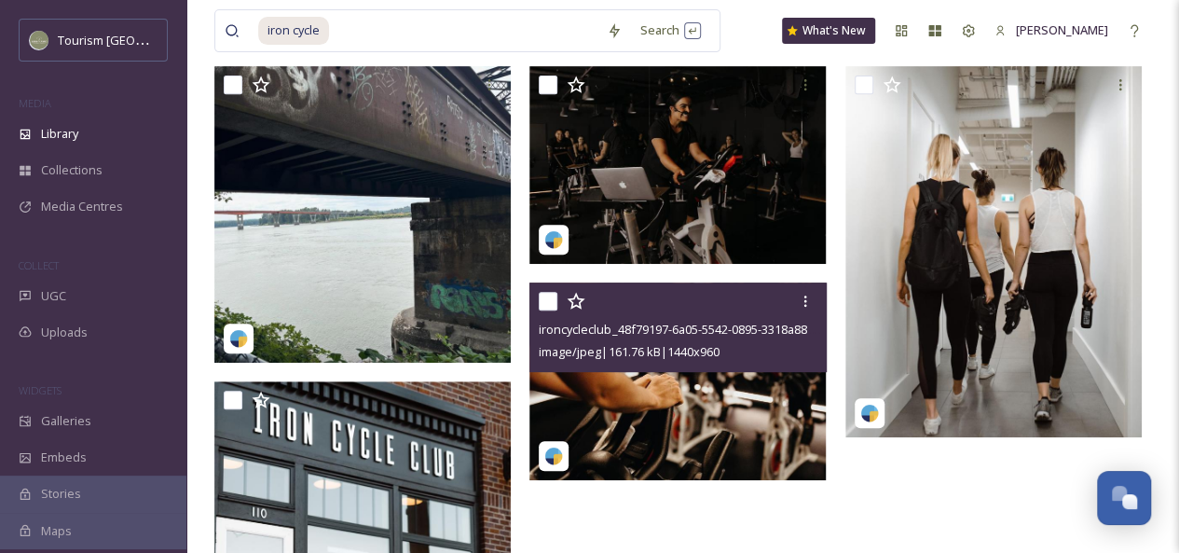
scroll to position [255, 0]
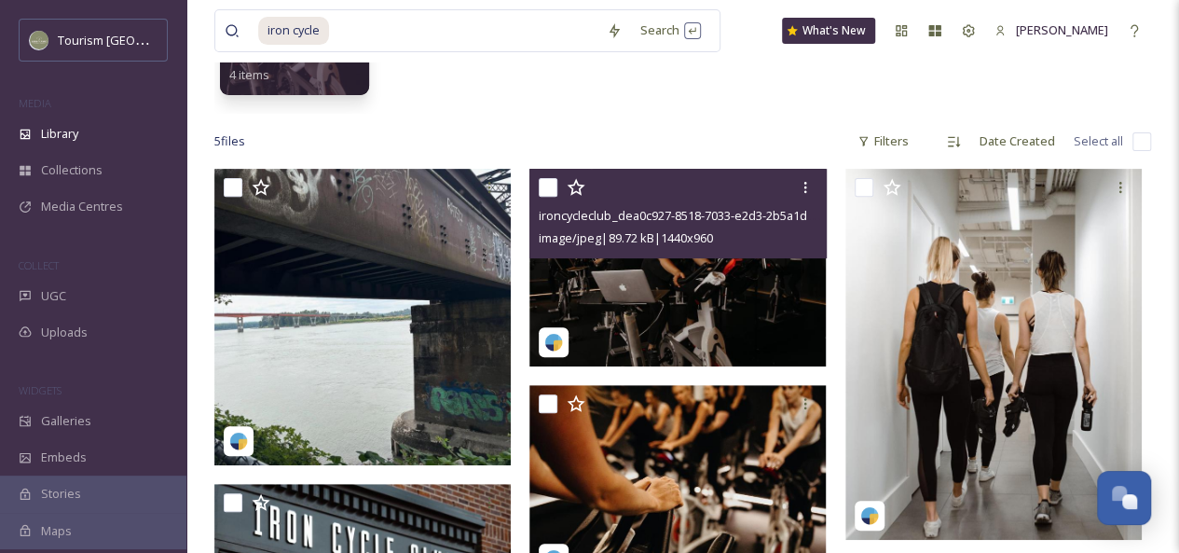
click at [734, 287] on img at bounding box center [677, 268] width 296 height 198
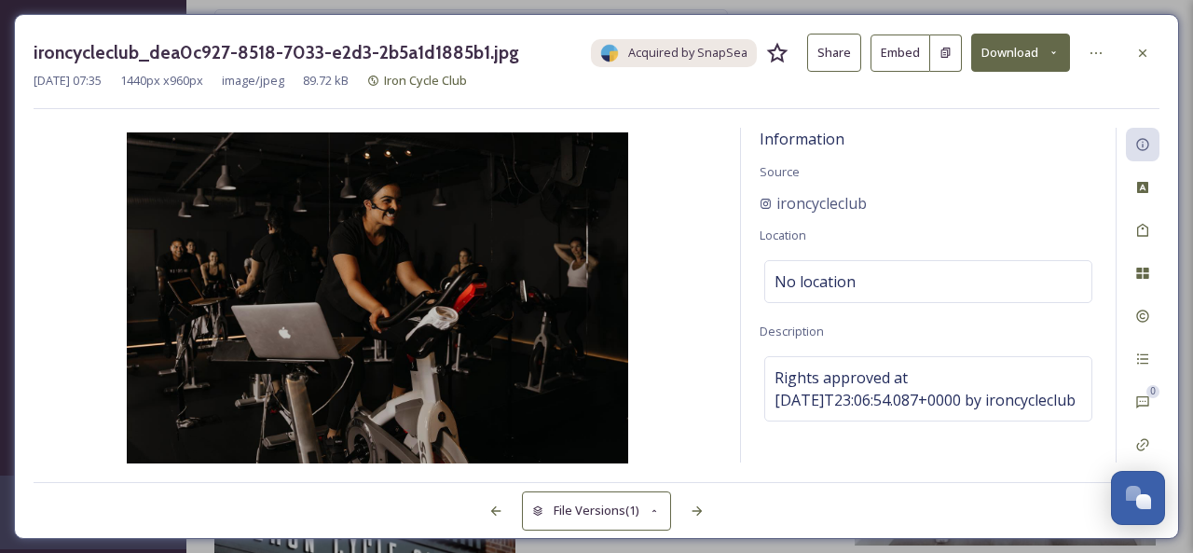
click at [829, 57] on button "Share" at bounding box center [834, 53] width 54 height 38
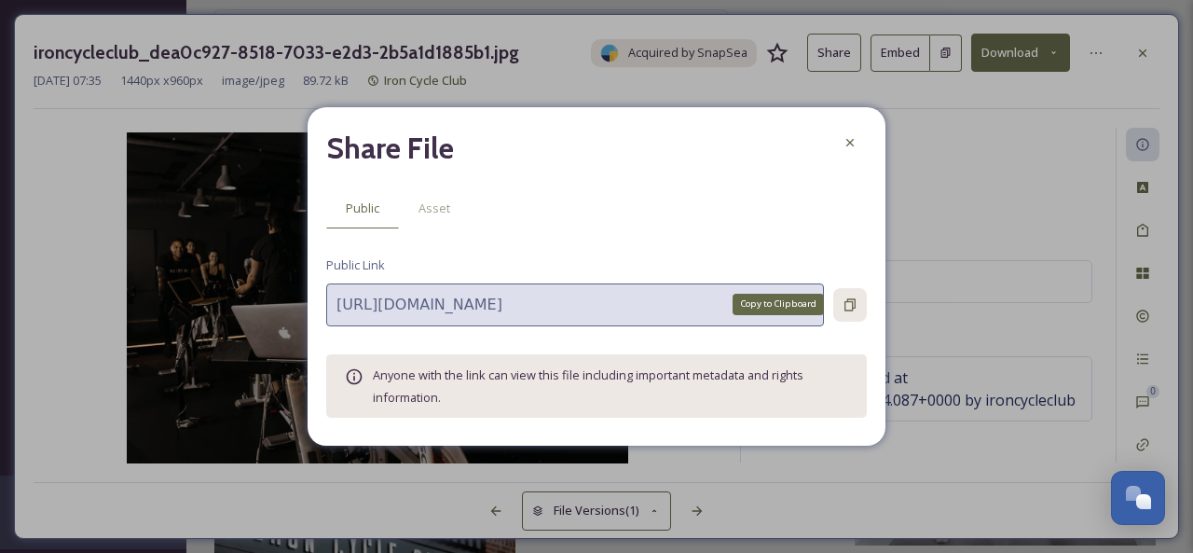
click at [852, 301] on icon at bounding box center [849, 304] width 11 height 12
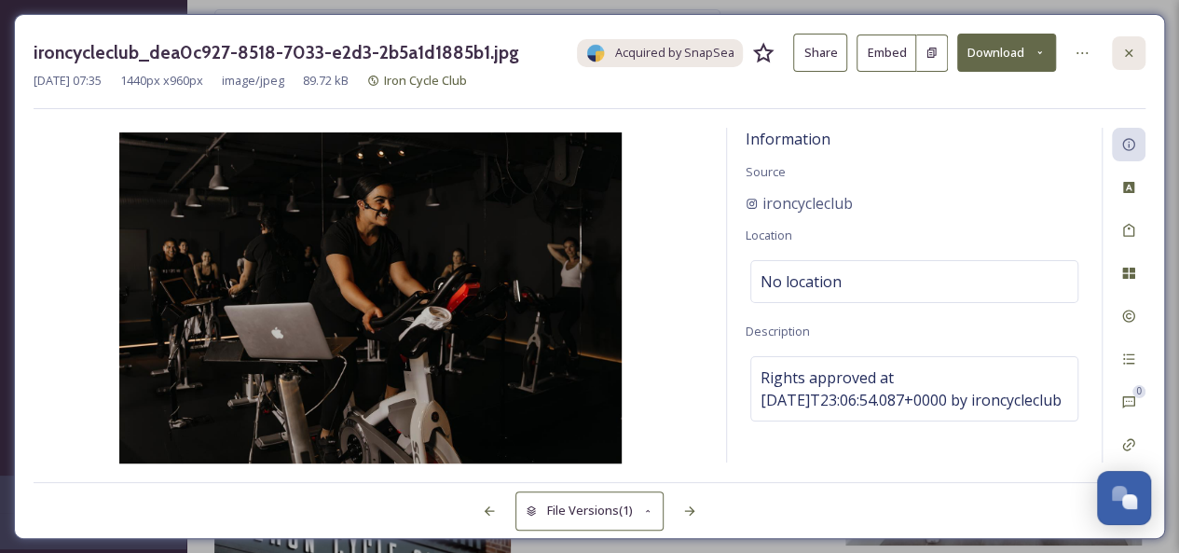
click at [1119, 48] on div at bounding box center [1129, 53] width 34 height 34
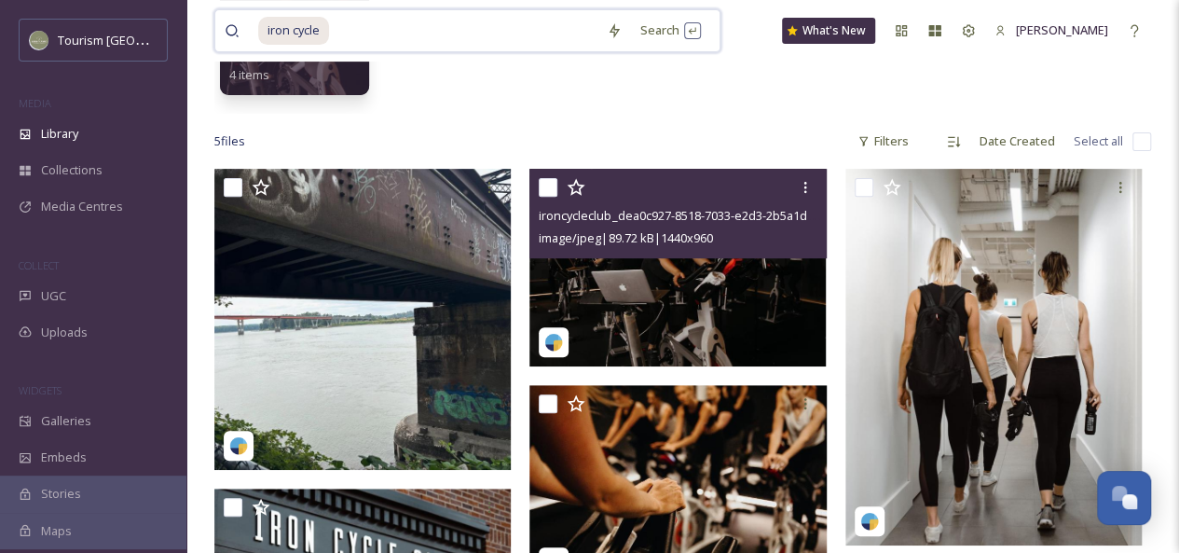
click at [403, 32] on input at bounding box center [464, 30] width 267 height 41
type input "i"
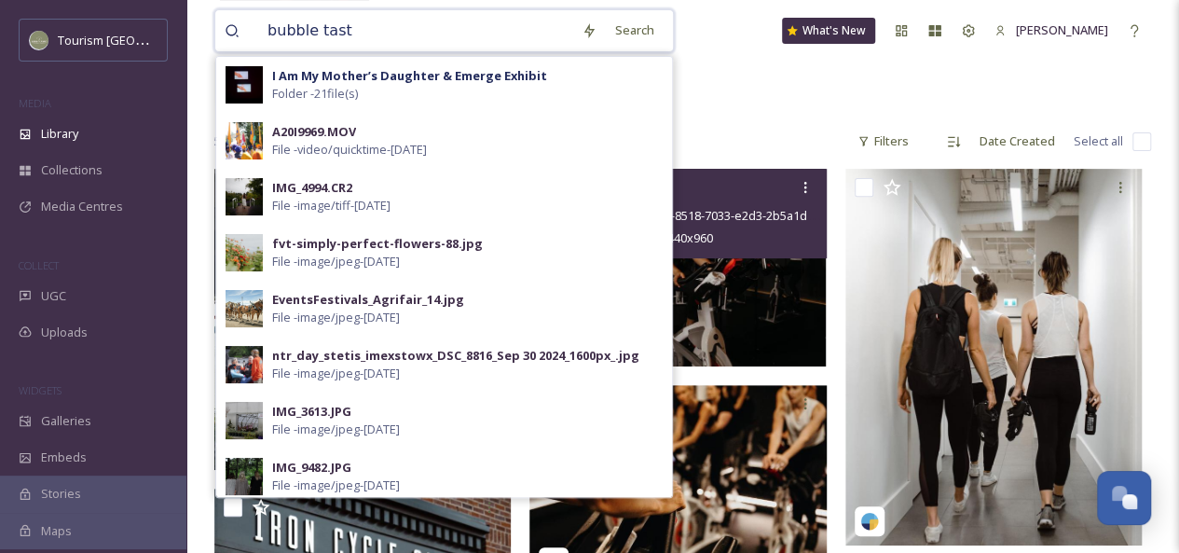
type input "bubble tasty"
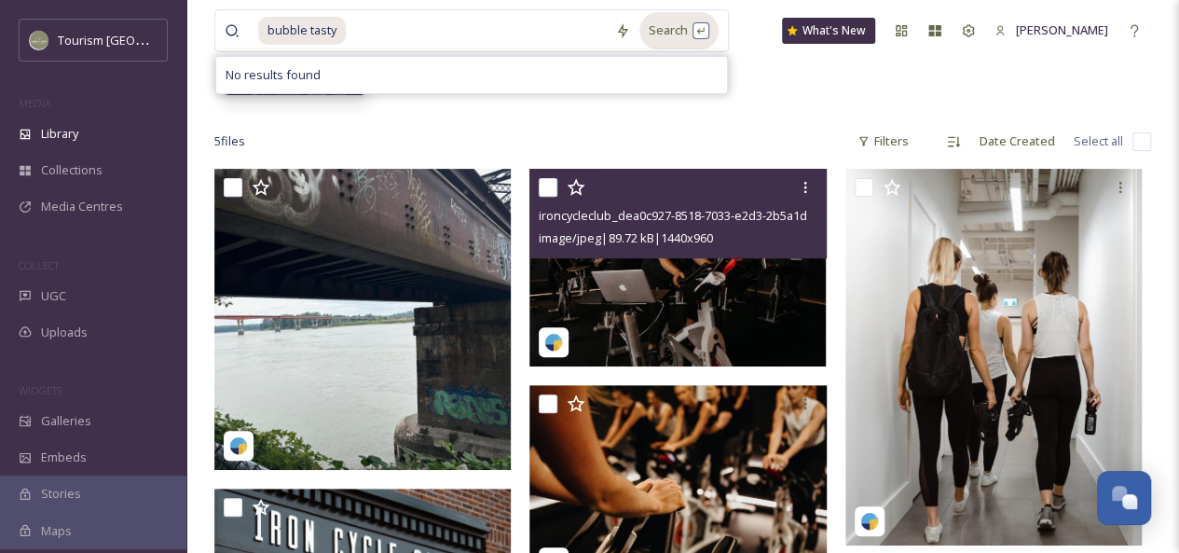
click at [667, 38] on div "Search" at bounding box center [678, 30] width 79 height 36
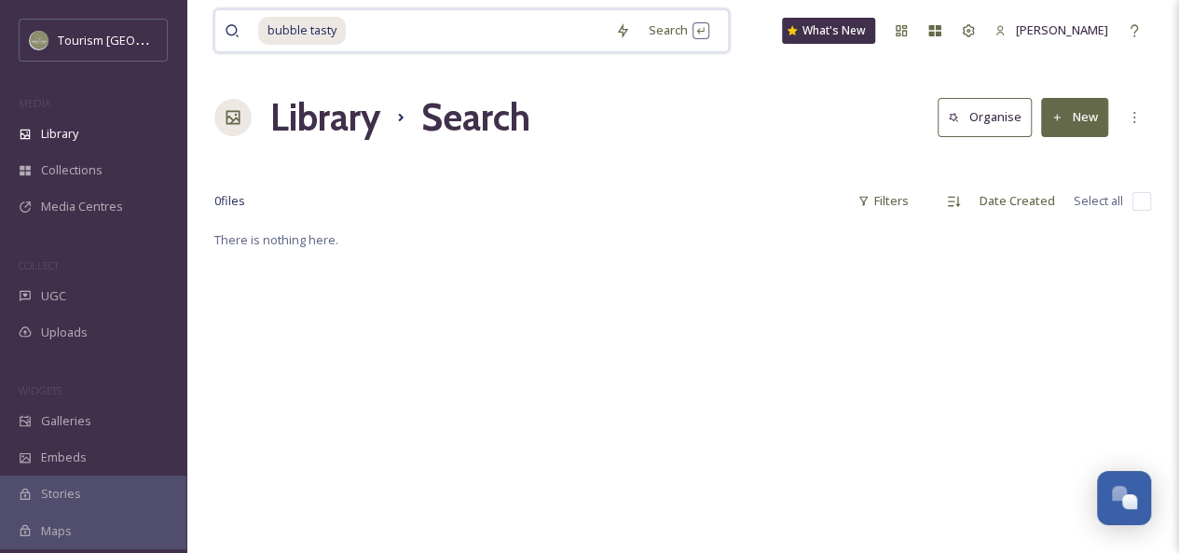
click at [406, 24] on input at bounding box center [477, 30] width 258 height 41
drag, startPoint x: 406, startPoint y: 24, endPoint x: 127, endPoint y: 7, distance: 280.1
click at [127, 7] on div "Tourism Abbotsford MEDIA Library Collections Media Centres COLLECT UGC Uploads …" at bounding box center [589, 390] width 1179 height 781
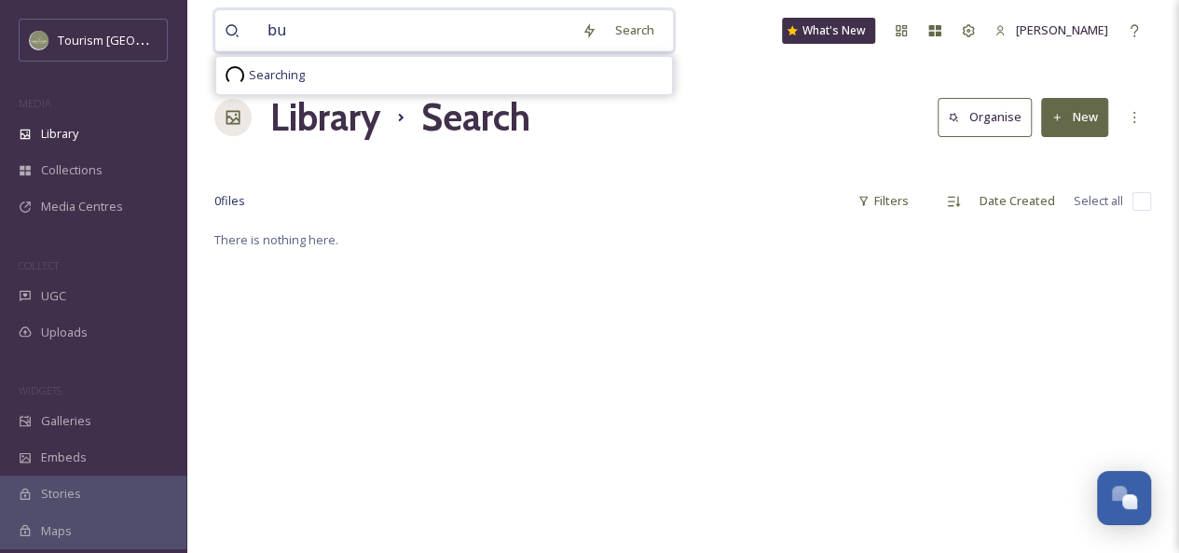
type input "b"
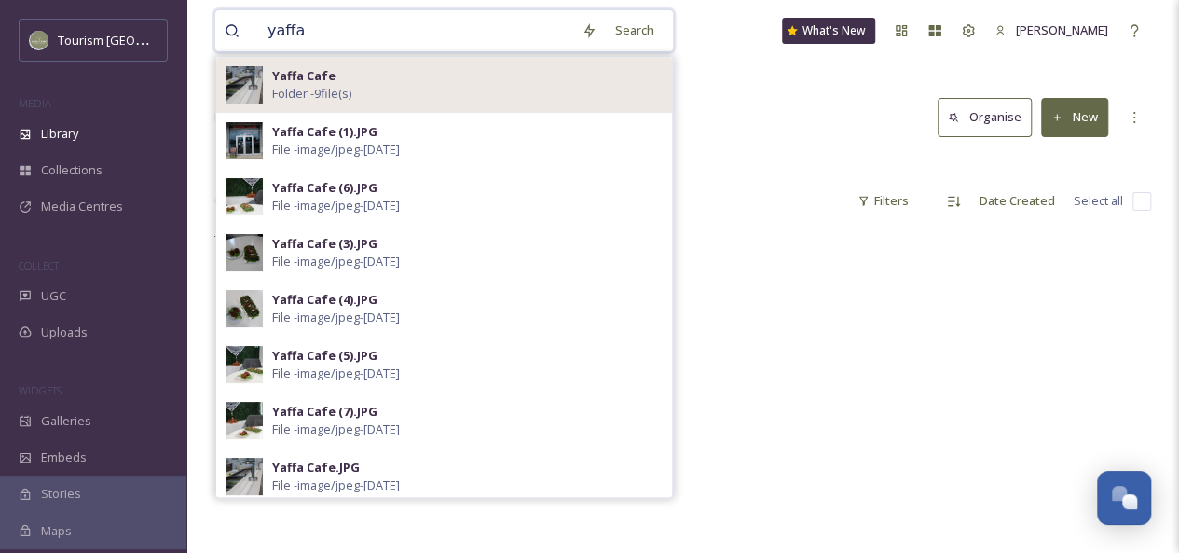
type input "yaffa"
click at [350, 87] on span "Folder - 9 file(s)" at bounding box center [311, 94] width 79 height 18
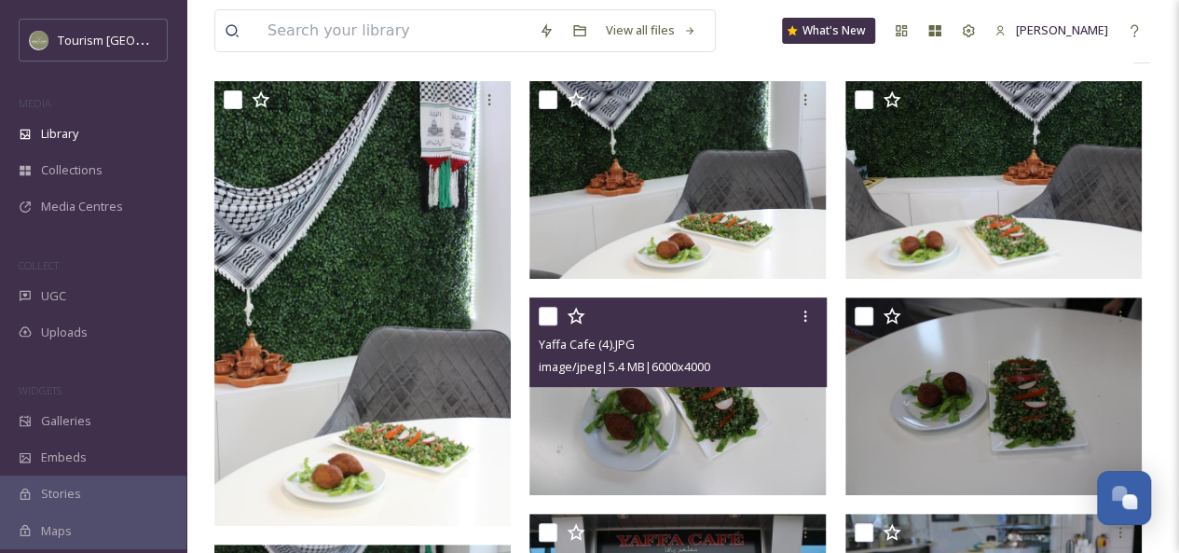
scroll to position [31, 0]
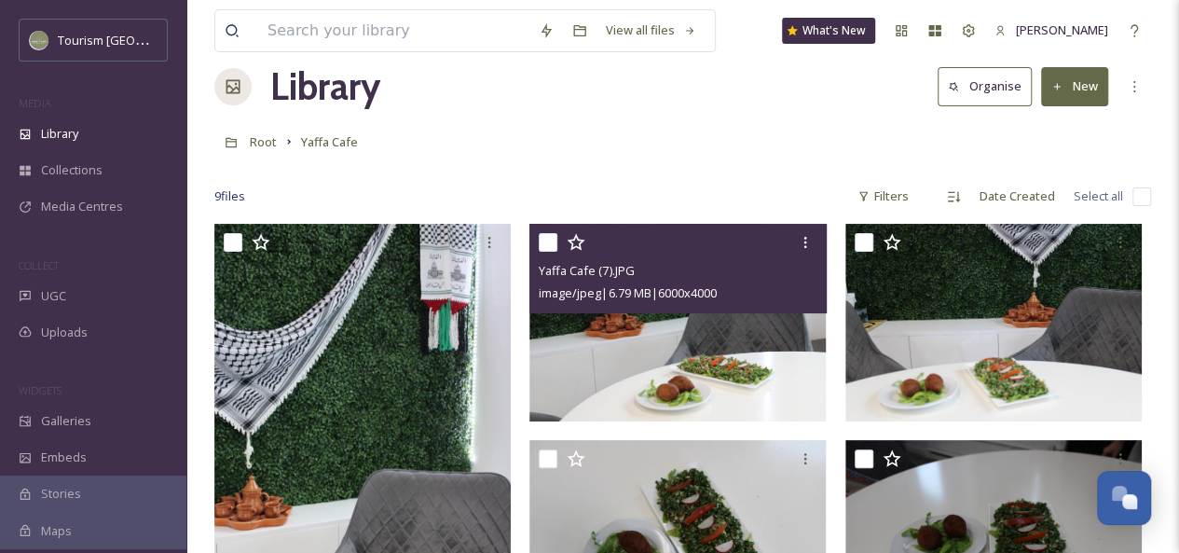
click at [707, 355] on img at bounding box center [677, 323] width 296 height 198
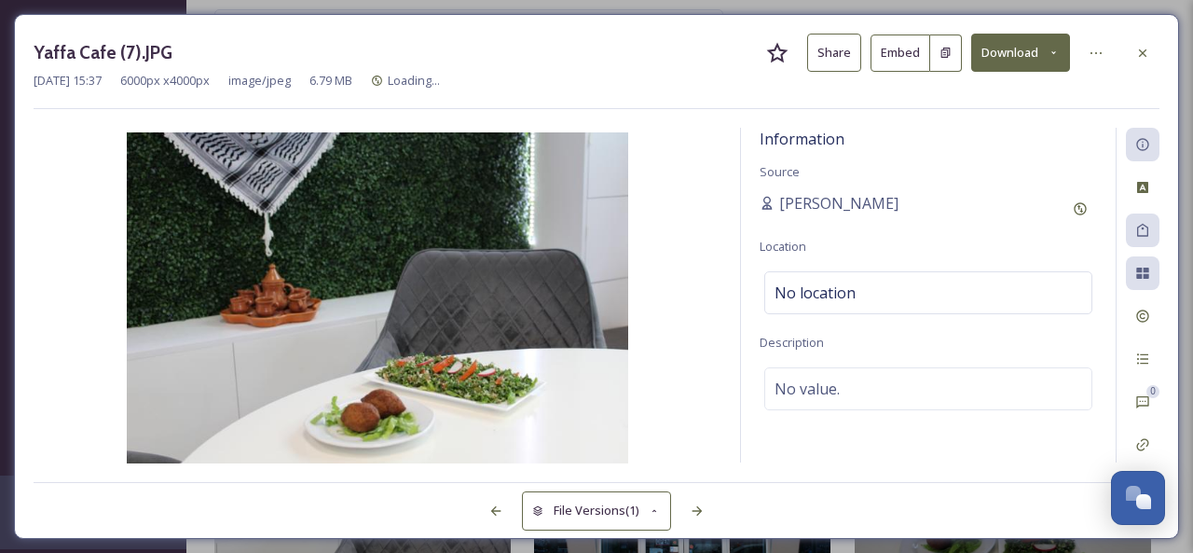
click at [844, 48] on button "Share" at bounding box center [834, 53] width 54 height 38
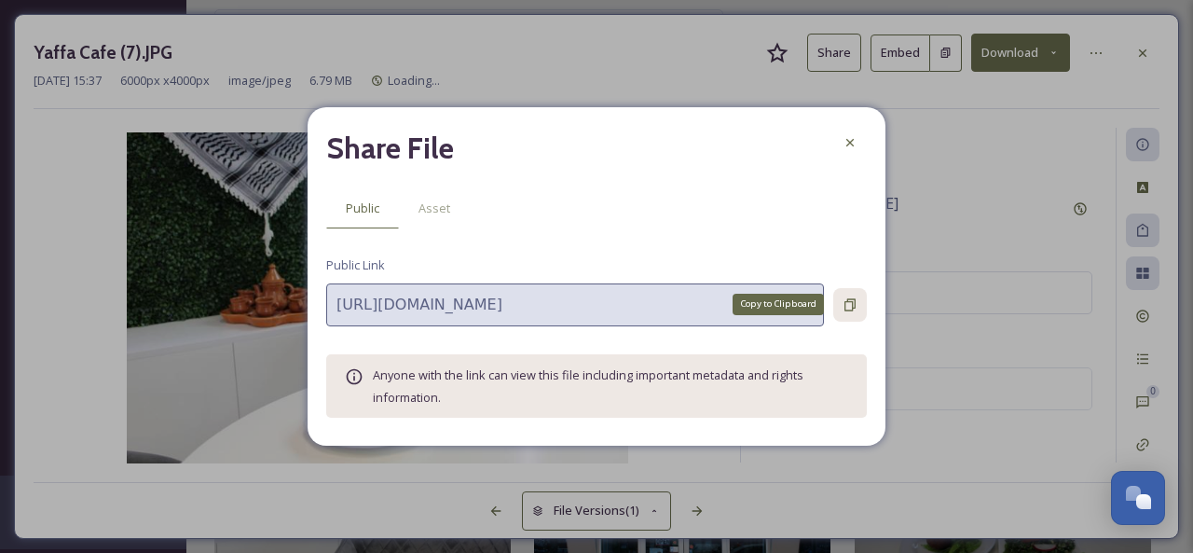
click at [852, 305] on icon at bounding box center [849, 304] width 11 height 12
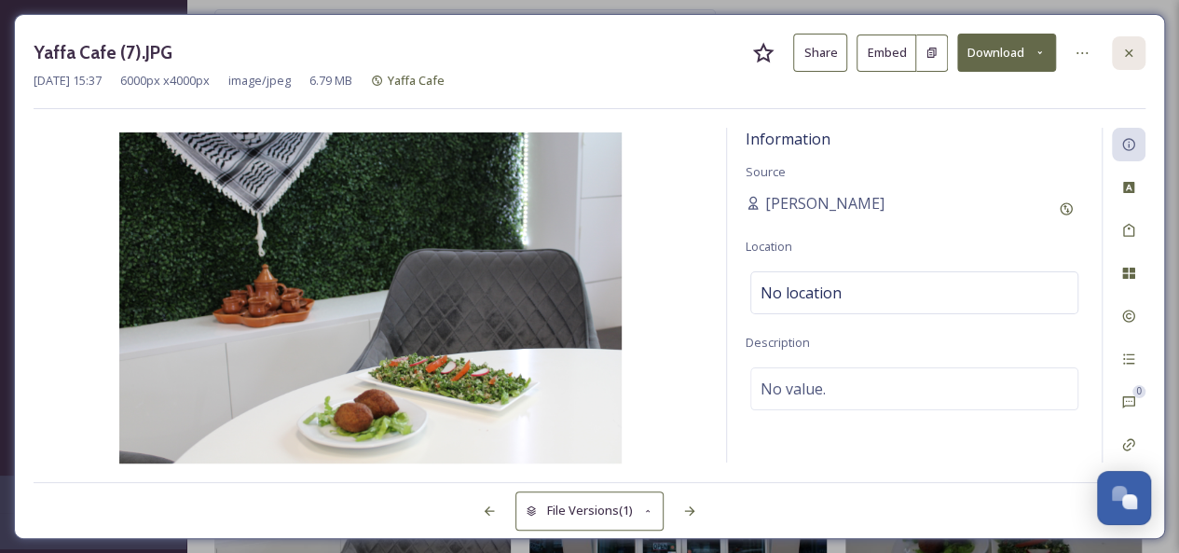
click at [1129, 47] on icon at bounding box center [1128, 53] width 15 height 15
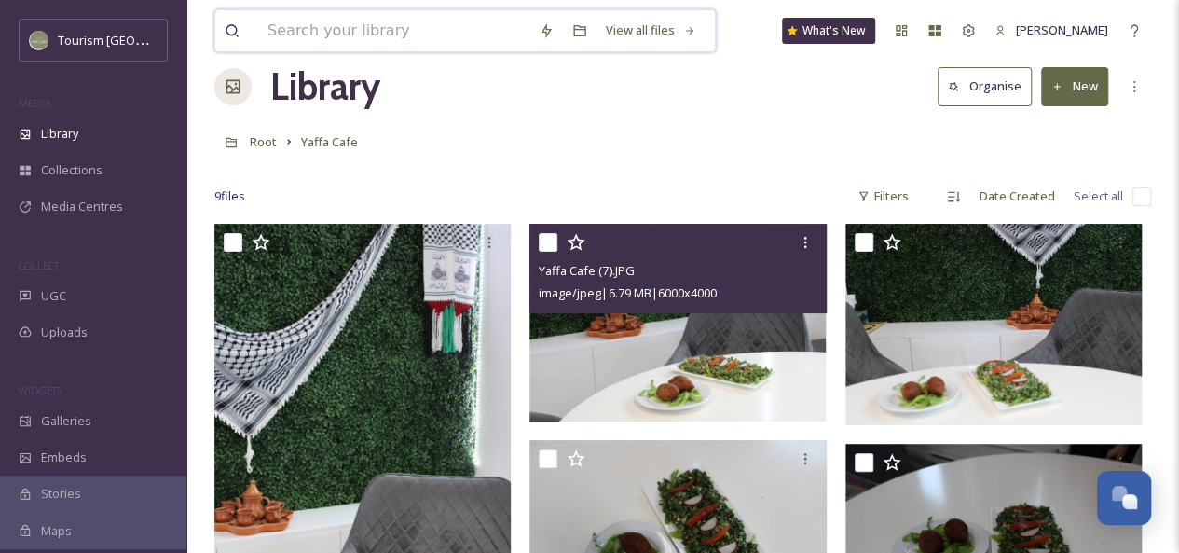
click at [445, 20] on input at bounding box center [393, 30] width 271 height 41
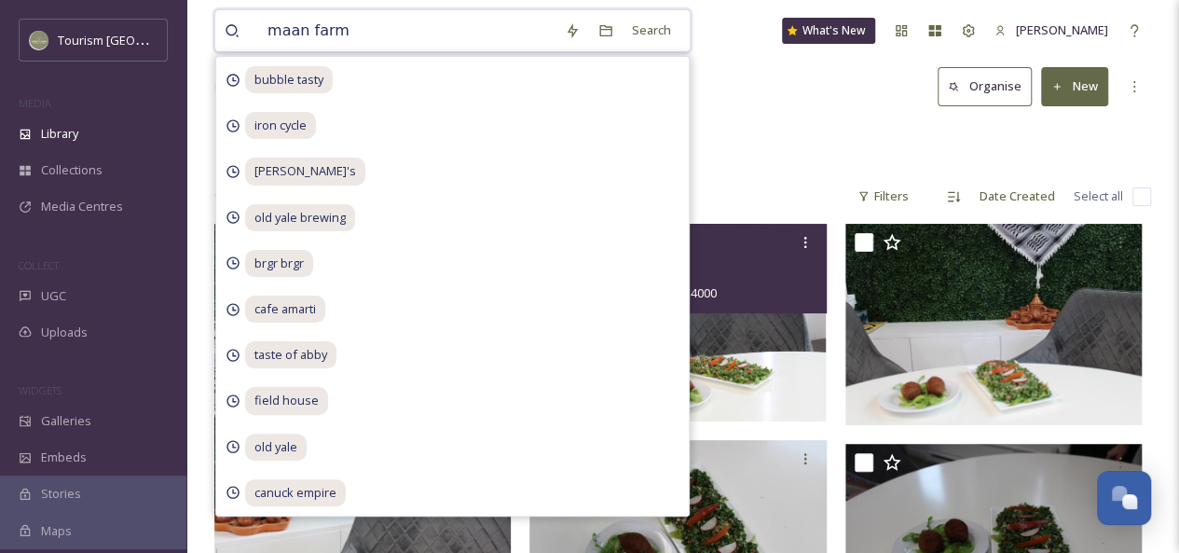
type input "maan farms"
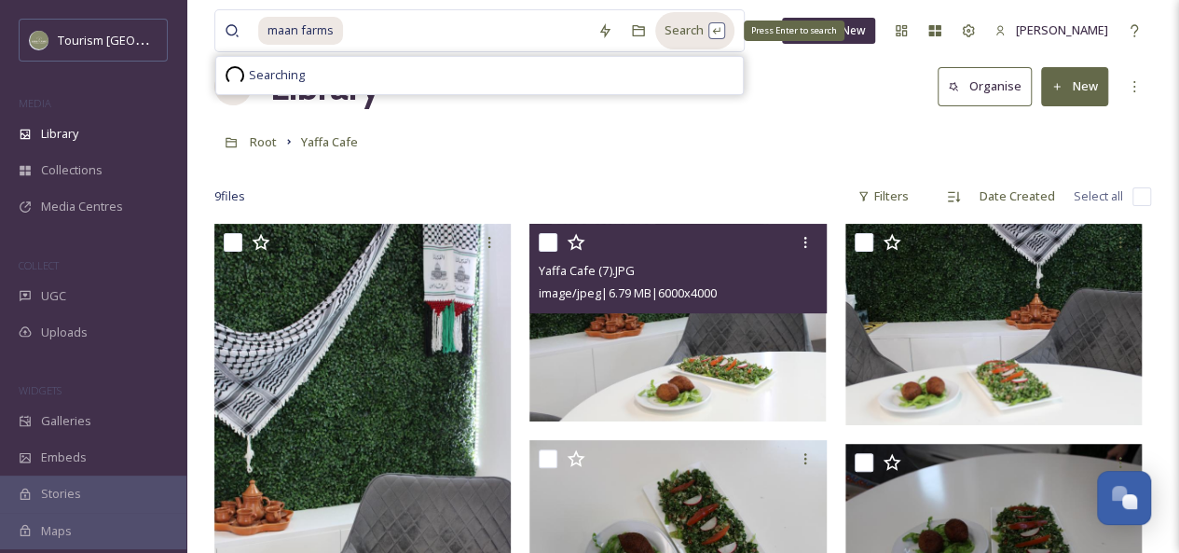
click at [694, 26] on div "Search Press Enter to search" at bounding box center [694, 30] width 79 height 36
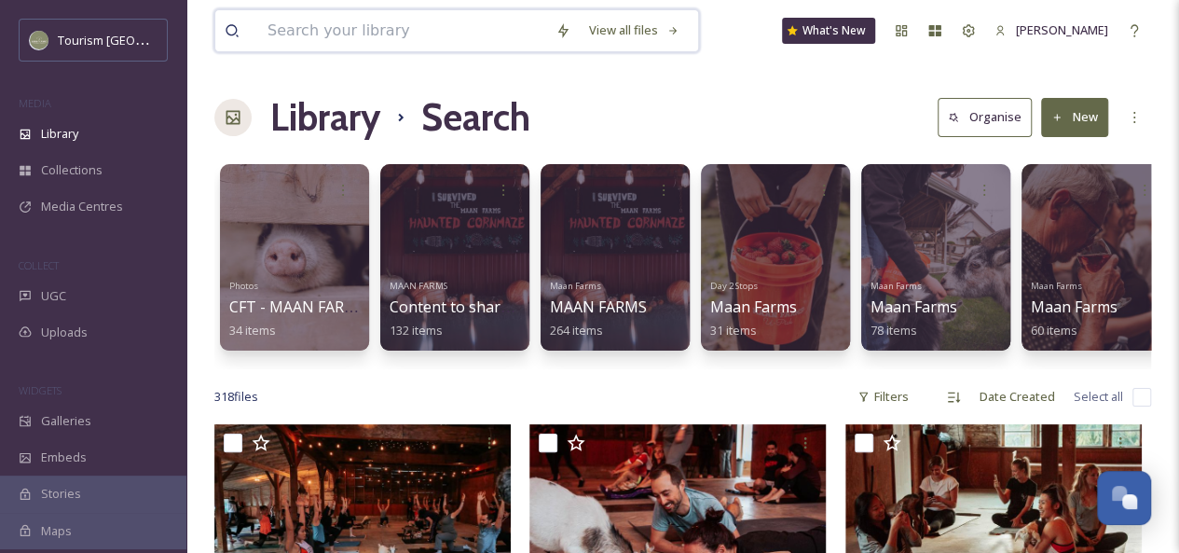
click at [390, 31] on input at bounding box center [402, 30] width 288 height 41
click at [777, 109] on div "Library Search Organise New" at bounding box center [682, 117] width 937 height 56
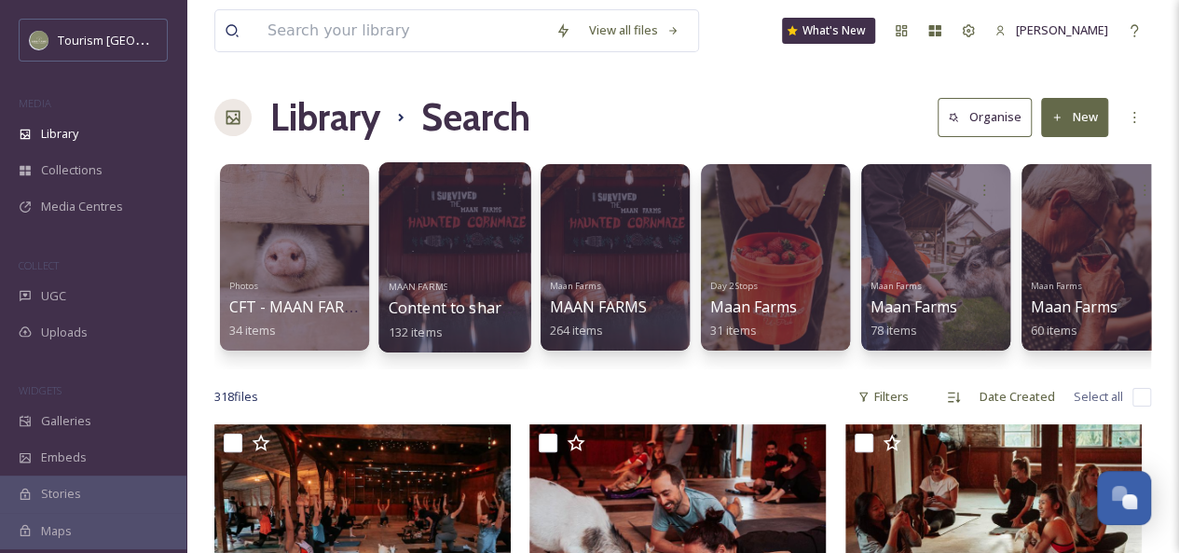
click at [481, 282] on div "MAAN FARMS Content to share with Maan Farms 132 items" at bounding box center [455, 307] width 133 height 69
click at [436, 233] on div at bounding box center [454, 257] width 152 height 190
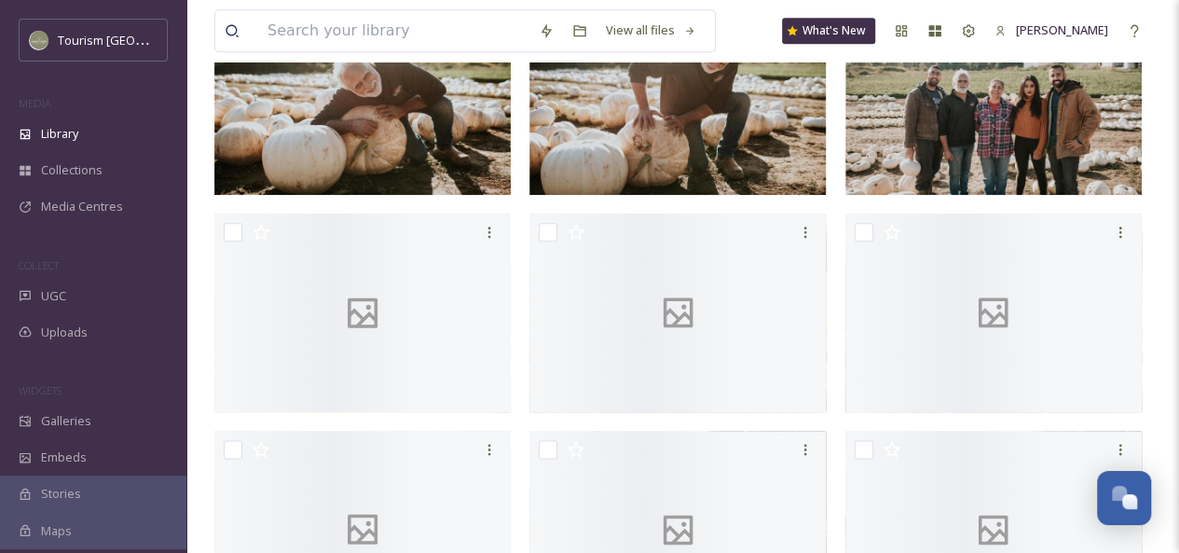
scroll to position [944, 0]
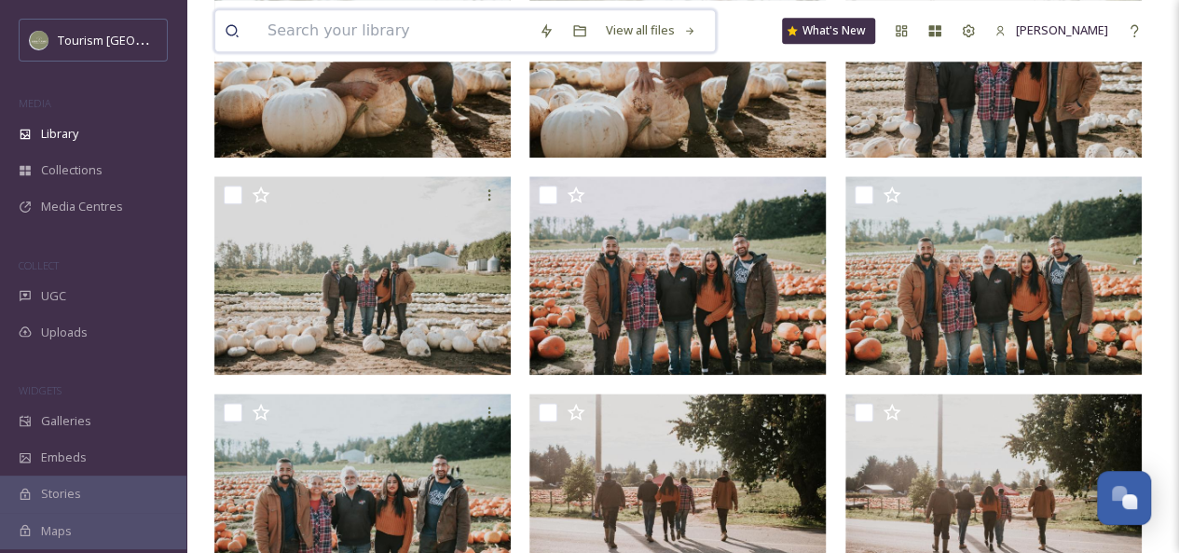
click at [360, 36] on input at bounding box center [393, 30] width 271 height 41
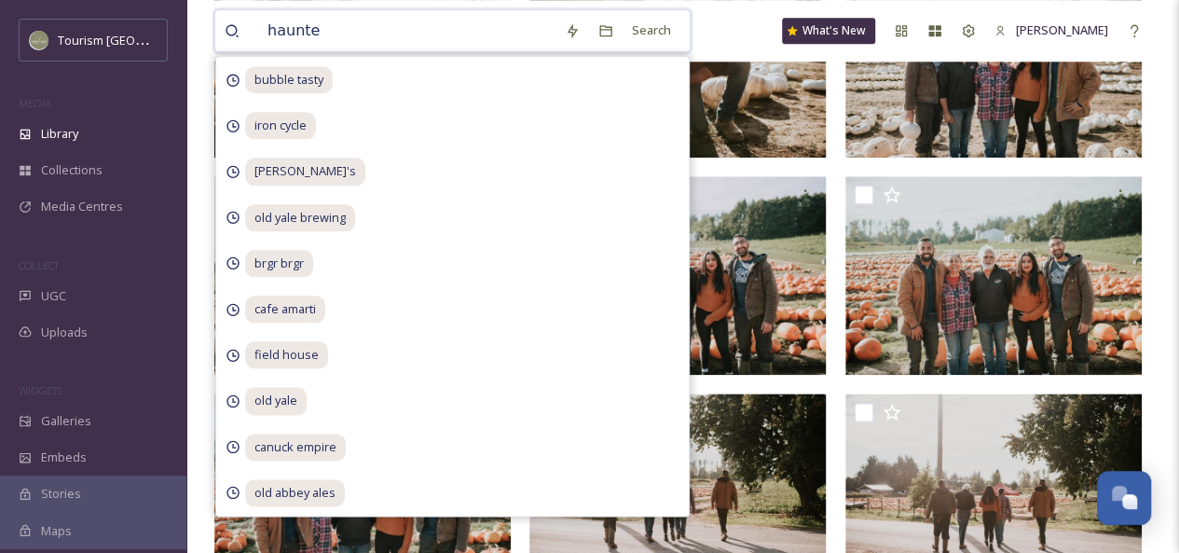
type input "haunted"
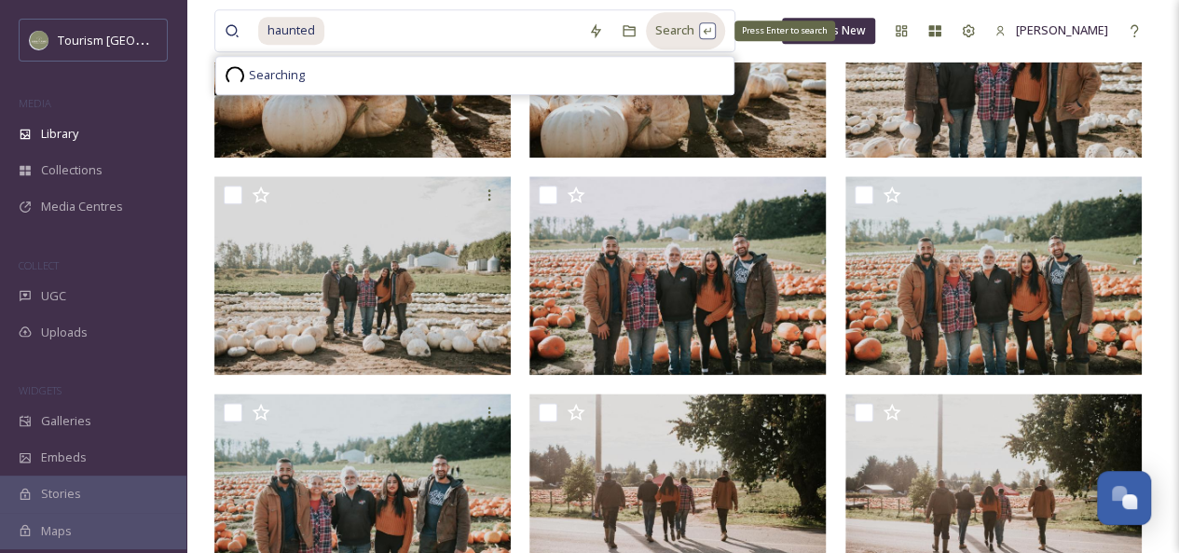
click at [676, 33] on div "Search Press Enter to search" at bounding box center [685, 30] width 79 height 36
